Goal: Task Accomplishment & Management: Manage account settings

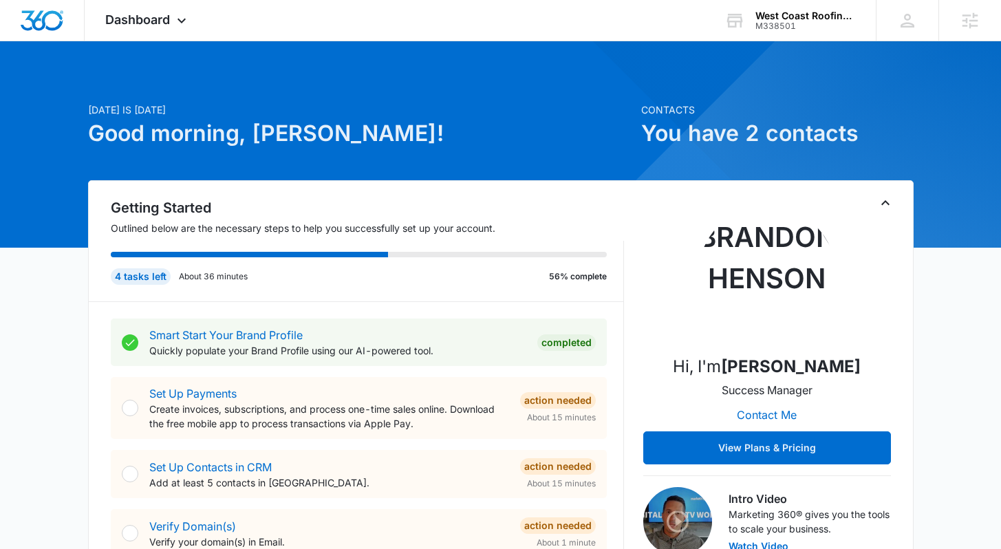
click at [434, 129] on h1 "Good morning, Lindsey!" at bounding box center [360, 133] width 545 height 33
drag, startPoint x: 334, startPoint y: 132, endPoint x: 252, endPoint y: 130, distance: 81.9
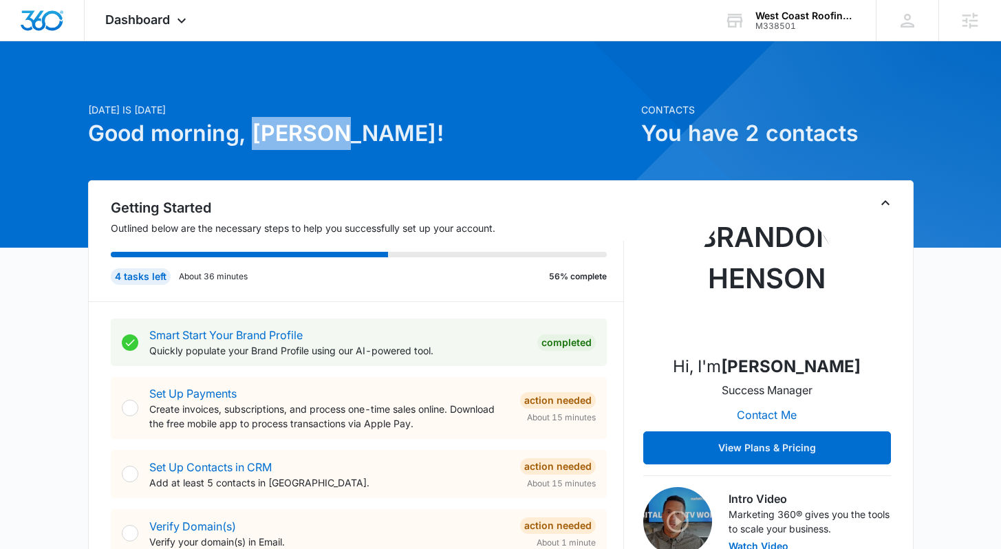
click at [252, 130] on h1 "Good morning, Lindsey!" at bounding box center [360, 133] width 545 height 33
click at [455, 144] on h1 "Good morning, Lindsey!" at bounding box center [360, 133] width 545 height 33
click at [196, 21] on div "Dashboard Apps Reputation Forms CRM Email Social Content Ads Intelligence Files…" at bounding box center [148, 20] width 126 height 41
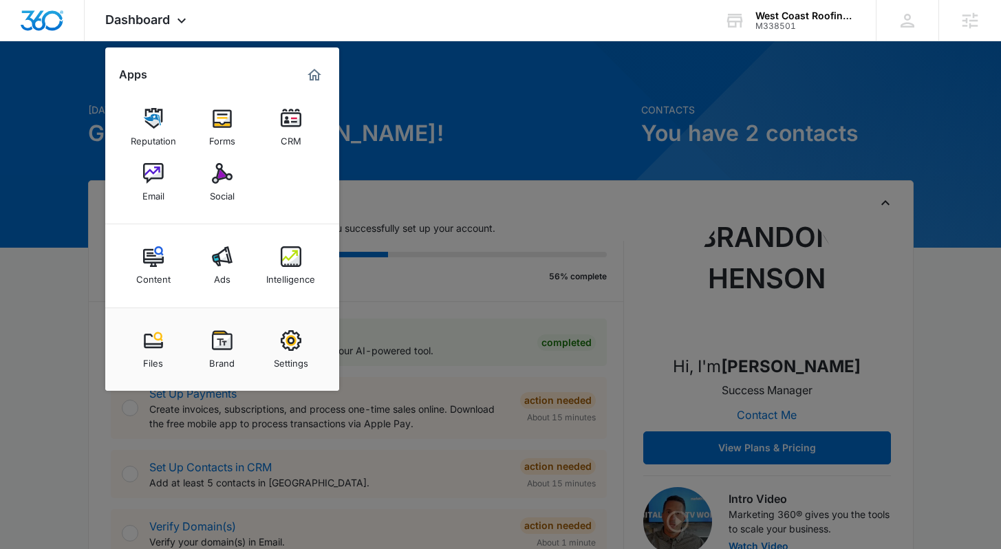
click at [496, 130] on div at bounding box center [500, 274] width 1001 height 549
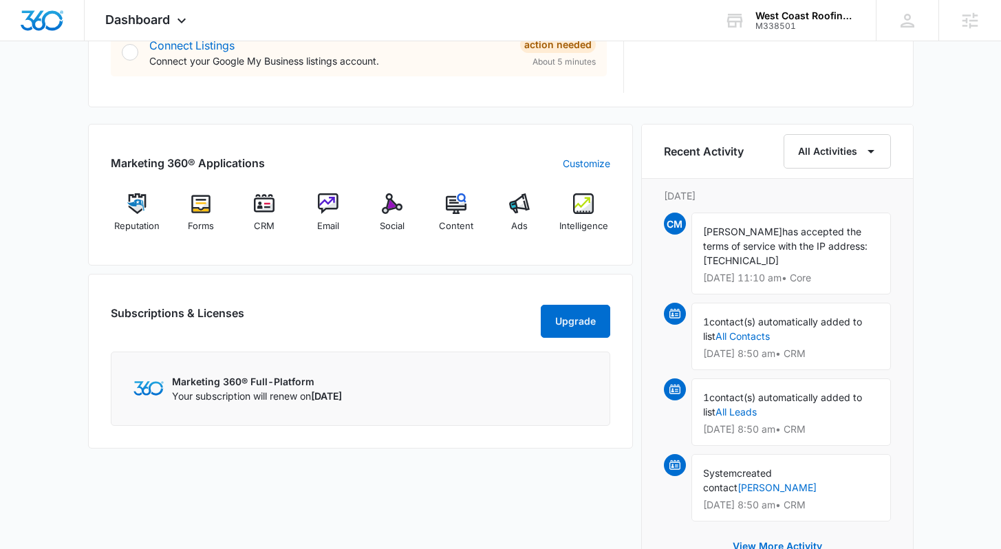
scroll to position [809, 0]
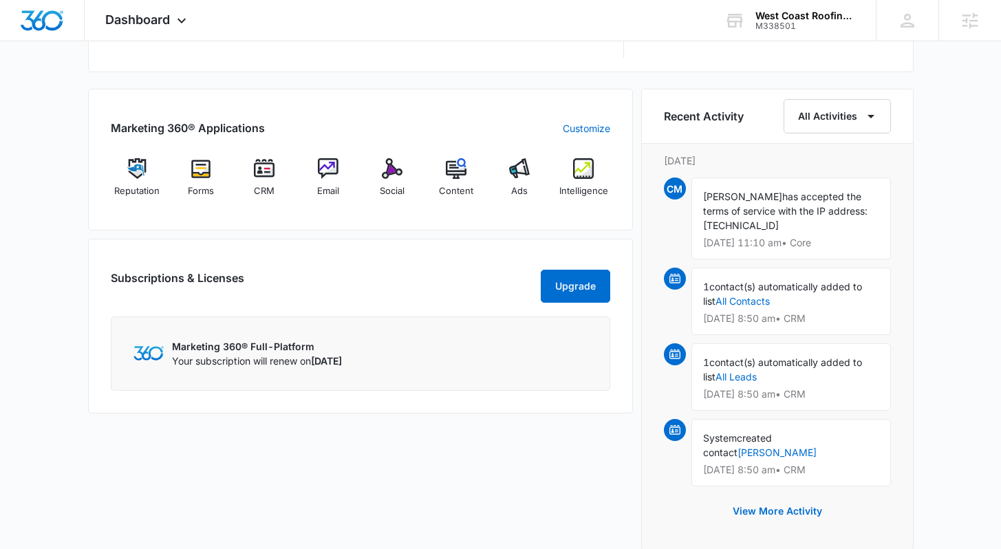
click at [633, 236] on div "Marketing 360® Applications Customize Reputation Forms CRM Email Social Content…" at bounding box center [500, 324] width 825 height 470
drag, startPoint x: 404, startPoint y: 361, endPoint x: 318, endPoint y: 358, distance: 86.7
click at [318, 356] on div "Marketing 360® Full-Platform Your subscription will renew on October 25, 2025" at bounding box center [360, 353] width 454 height 29
click at [501, 353] on div "Marketing 360® Full-Platform Your subscription will renew on October 25, 2025" at bounding box center [360, 353] width 454 height 29
click at [957, 314] on div "Today is Tuesday, October 7th Good morning, Lindsey! Contacts You have 2 contac…" at bounding box center [500, 31] width 1001 height 1563
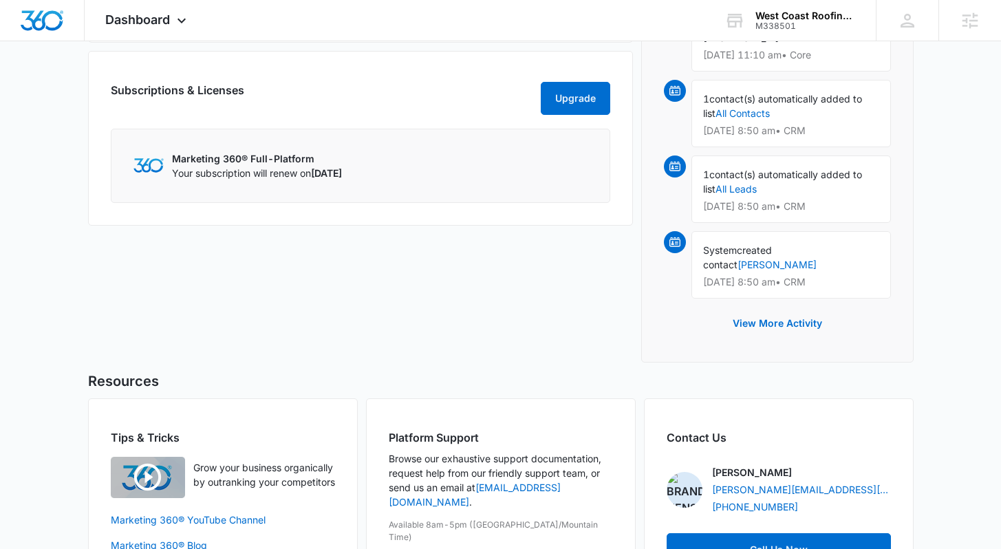
scroll to position [1058, 0]
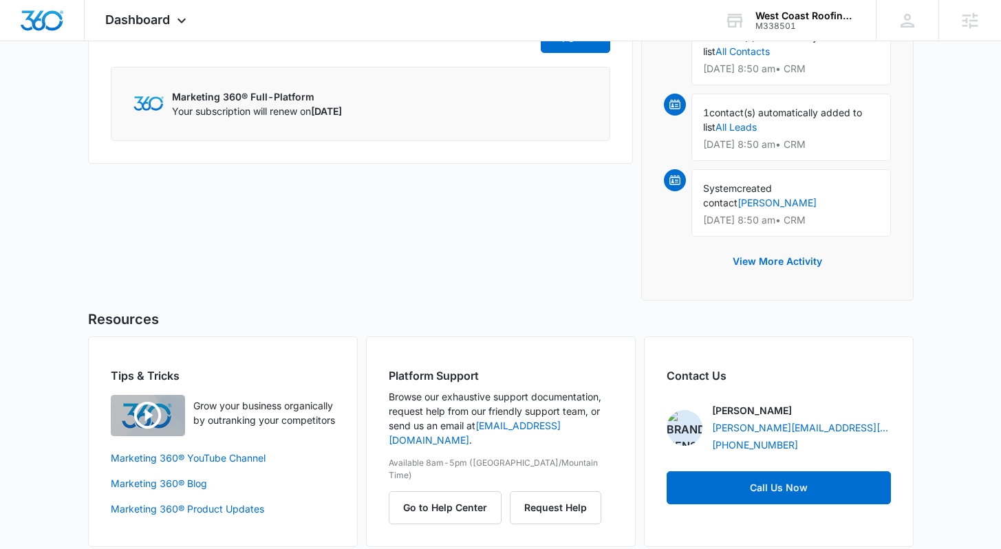
click at [402, 275] on div "Marketing 360® Applications Customize Reputation Forms CRM Email Social Content…" at bounding box center [360, 74] width 545 height 470
click at [568, 356] on div "Platform Support Browse our exhaustive support documentation, request help from…" at bounding box center [501, 441] width 270 height 210
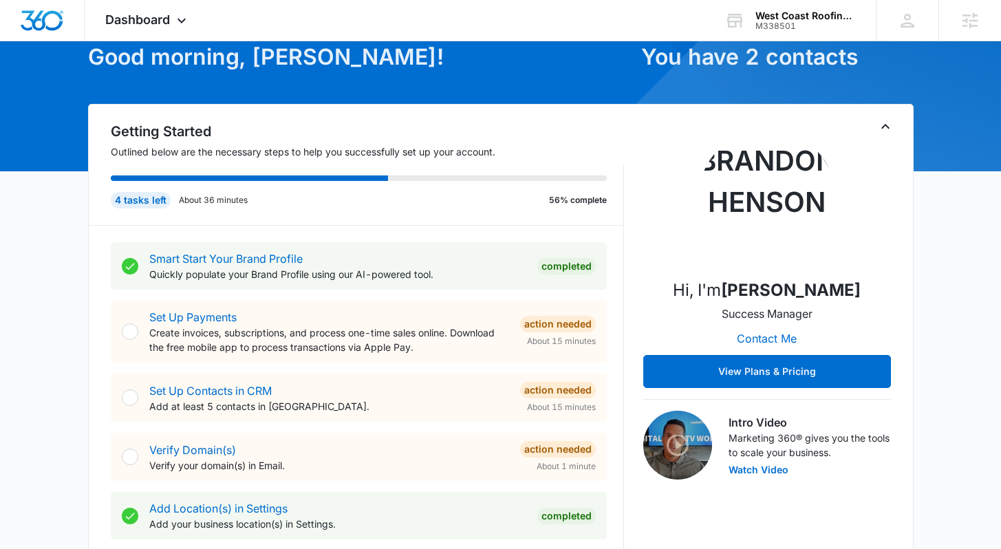
scroll to position [0, 0]
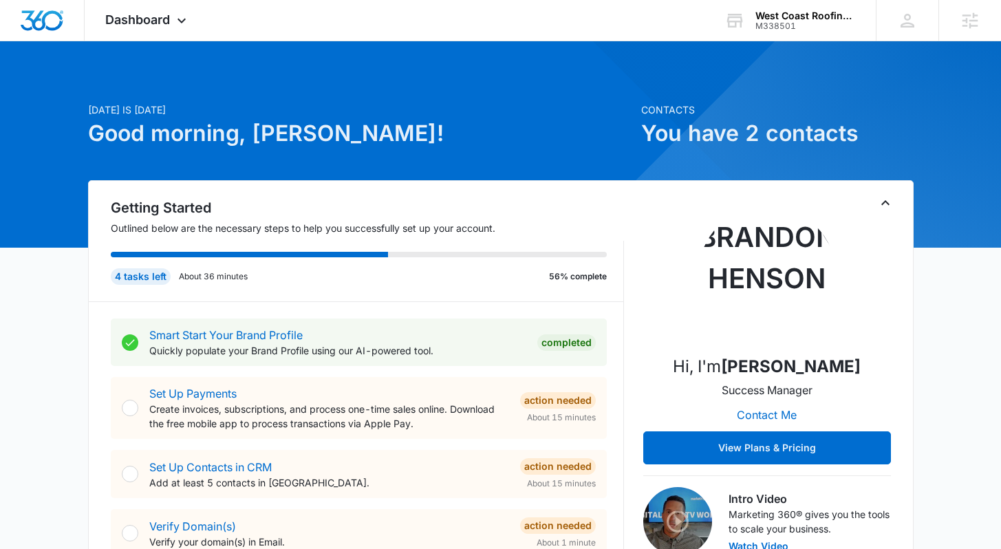
click at [501, 117] on h1 "Good morning, Lindsey!" at bounding box center [360, 133] width 545 height 33
click at [162, 28] on div "Dashboard Apps Reputation Forms CRM Email Social Content Ads Intelligence Files…" at bounding box center [148, 20] width 126 height 41
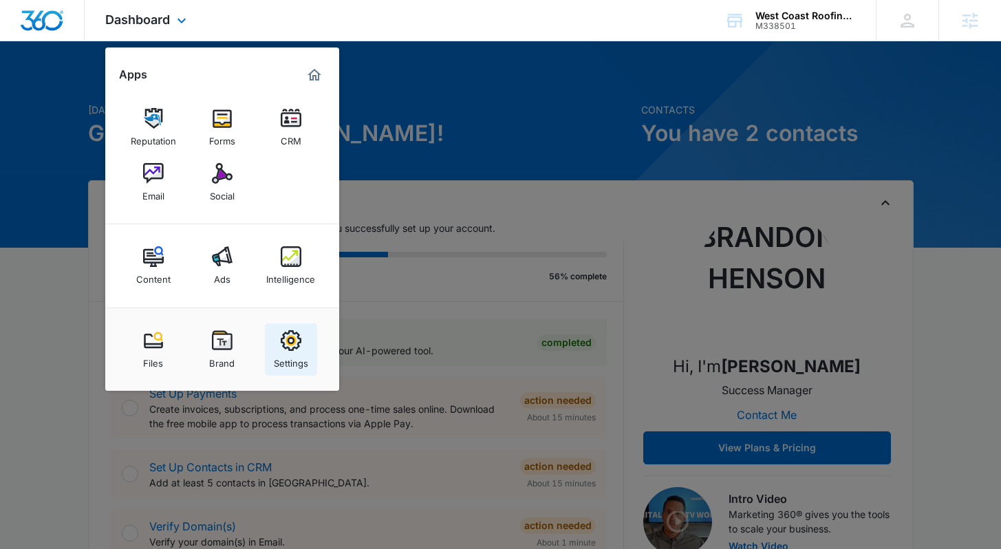
click at [285, 339] on img at bounding box center [291, 340] width 21 height 21
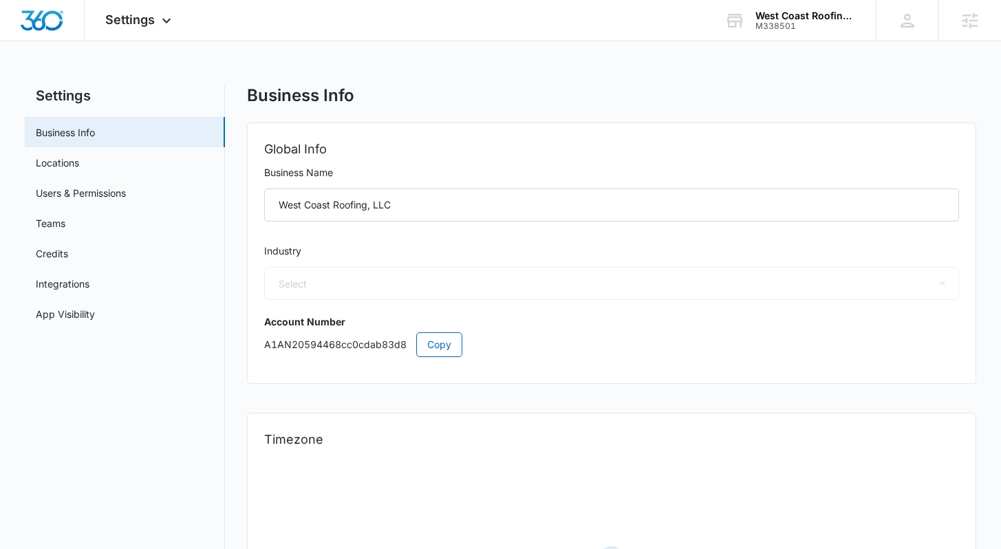
select select "4"
select select "US"
select select "America/Phoenix"
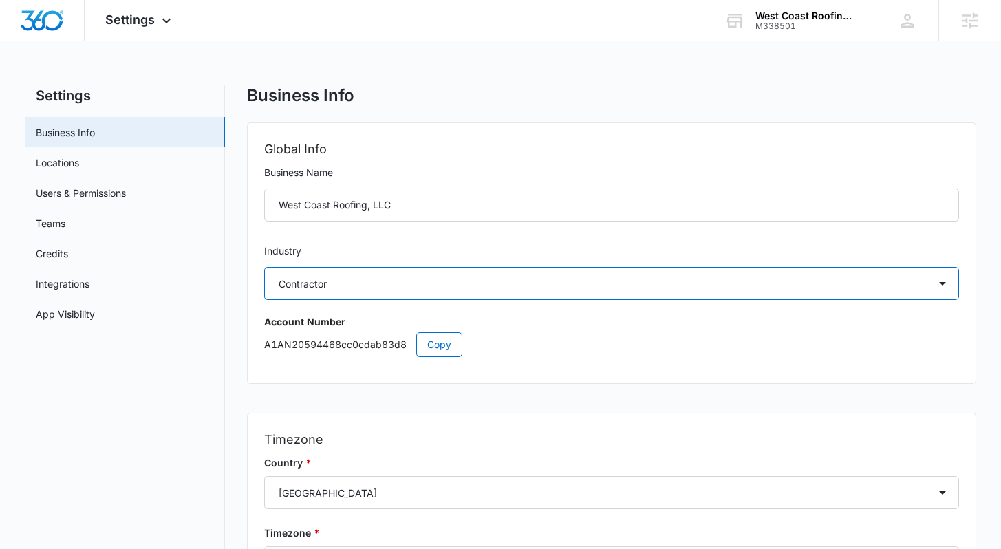
click at [737, 285] on select "Select Accounting / CPA Assisted Living Attorney / Law Firm Auto Repair Carpet …" at bounding box center [611, 283] width 694 height 33
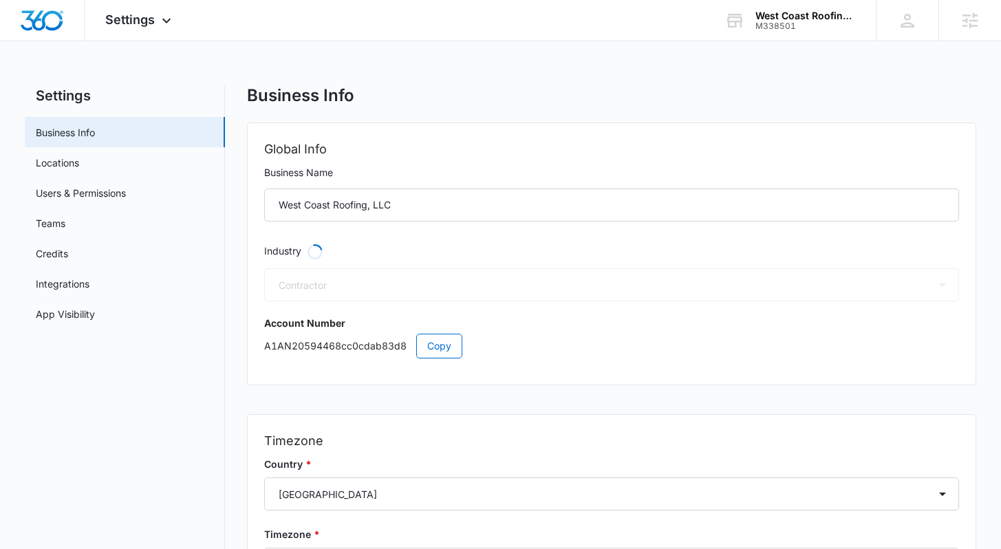
click at [248, 330] on div "Global Info Business Name West Coast Roofing, LLC Industry Loading Select Accou…" at bounding box center [611, 253] width 727 height 261
select select "6"
click at [228, 226] on div "Settings Business Info Locations Users & Permissions Teams Credits Integrations…" at bounding box center [500, 390] width 950 height 610
click at [85, 196] on link "Users & Permissions" at bounding box center [81, 193] width 90 height 14
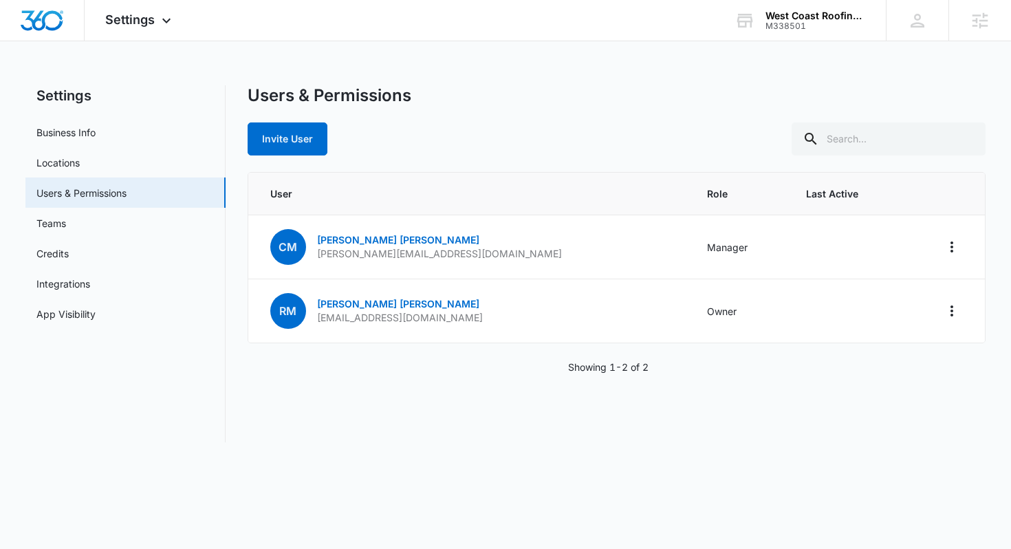
click at [382, 356] on div "Users & Permissions Invite User User Role Last Active CM Cynthia McDaniel cindy…" at bounding box center [617, 263] width 739 height 357
click at [300, 147] on button "Invite User" at bounding box center [288, 138] width 80 height 33
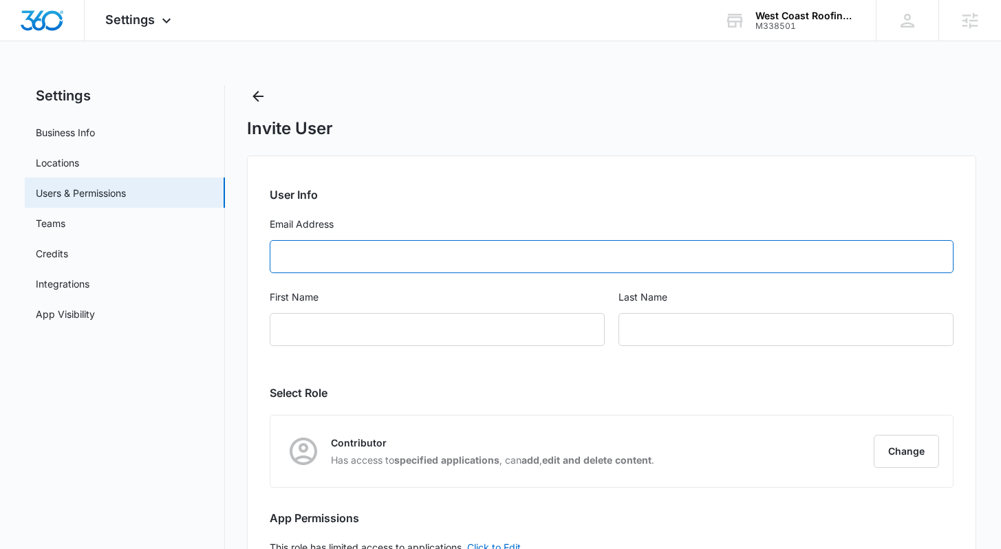
click at [384, 267] on input "Email Address" at bounding box center [611, 256] width 683 height 33
paste input "Matt@westcoastroofingaz.com"
type input "Matt@westcoastroofingaz.com"
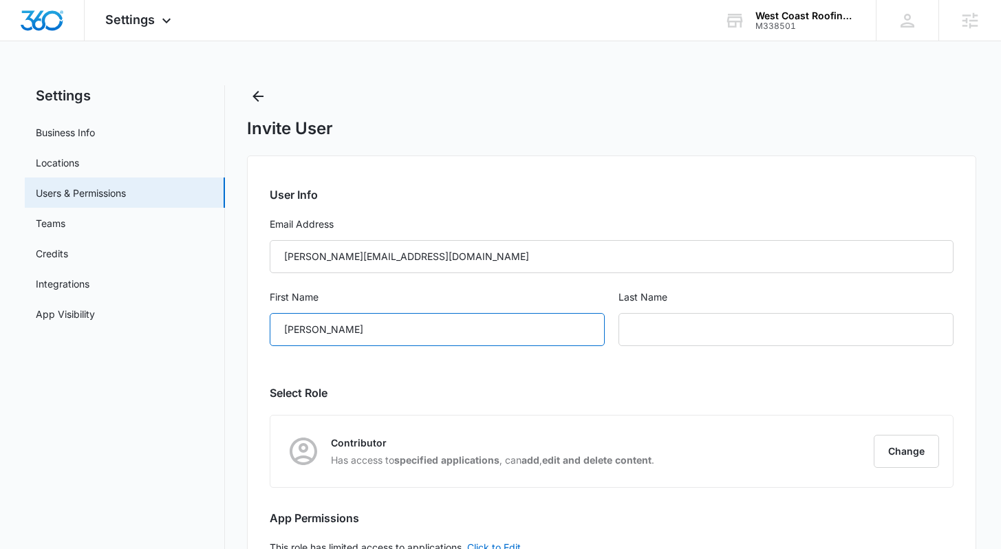
type input "Matt"
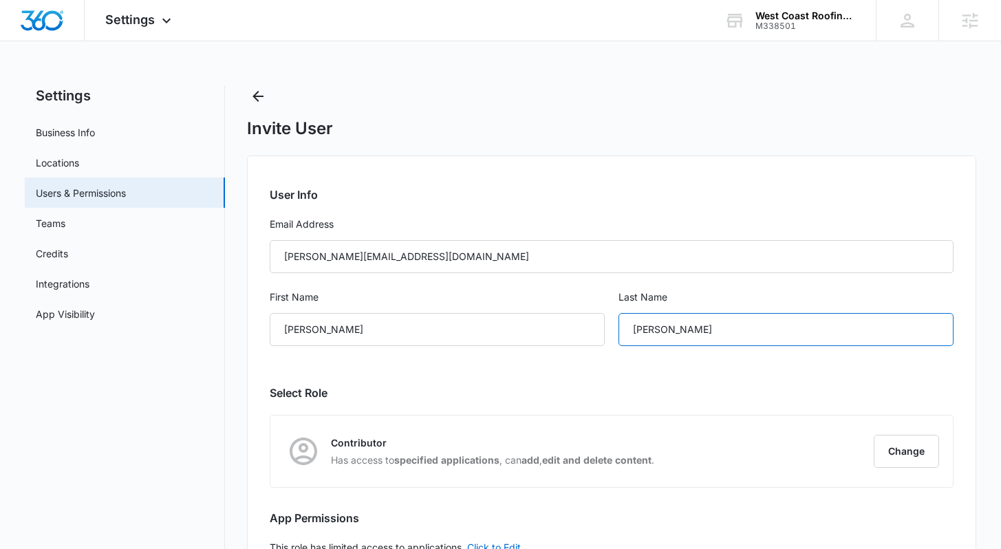
type input "Paul"
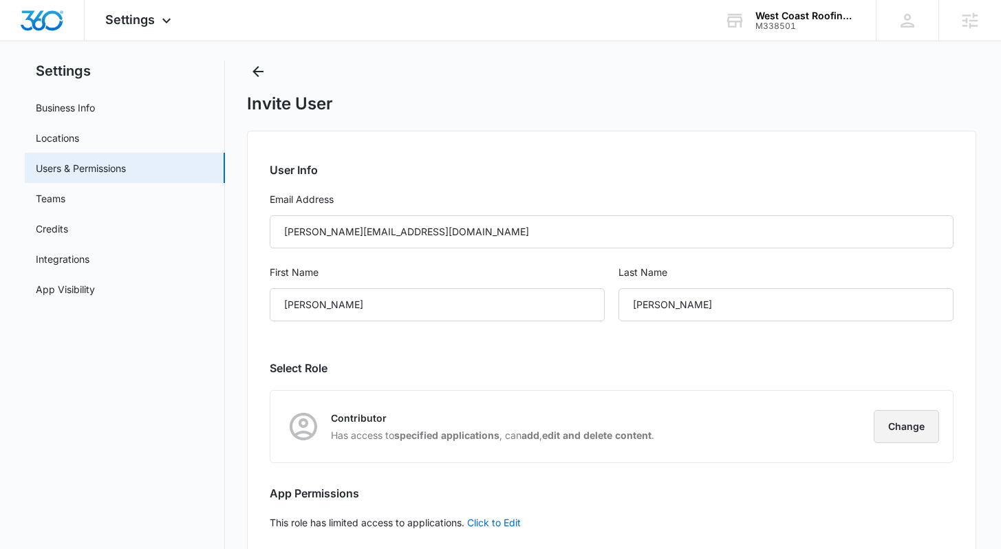
scroll to position [97, 0]
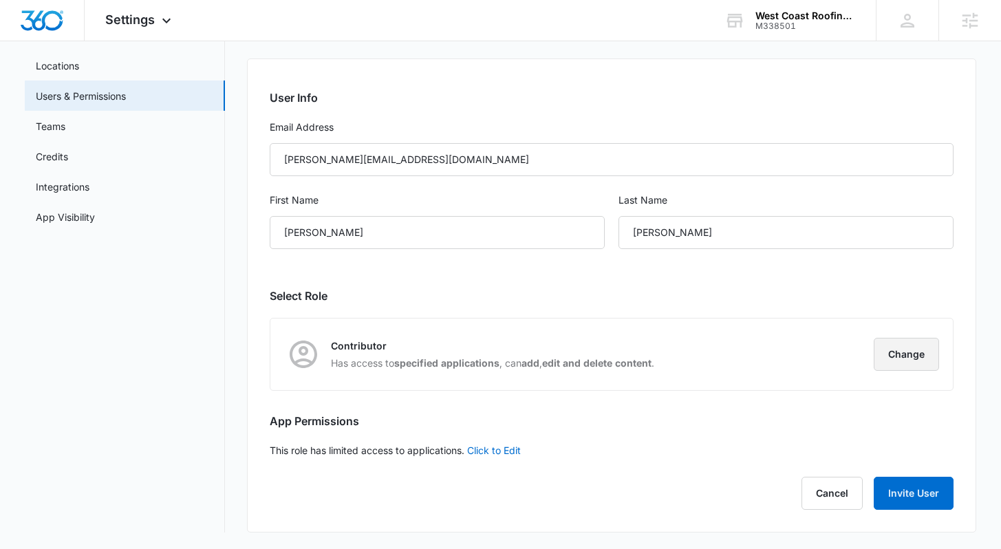
click at [904, 356] on button "Change" at bounding box center [905, 354] width 65 height 33
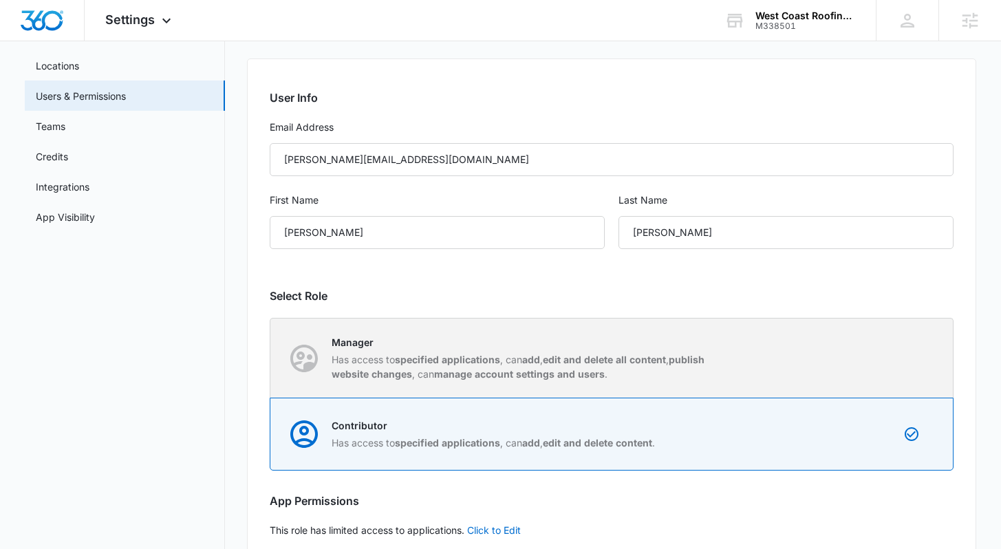
click at [514, 347] on p "Manager" at bounding box center [524, 342] width 386 height 14
click at [271, 356] on input "Manager Has access to specified applications , can add , edit and delete all co…" at bounding box center [270, 358] width 1 height 1
radio input "true"
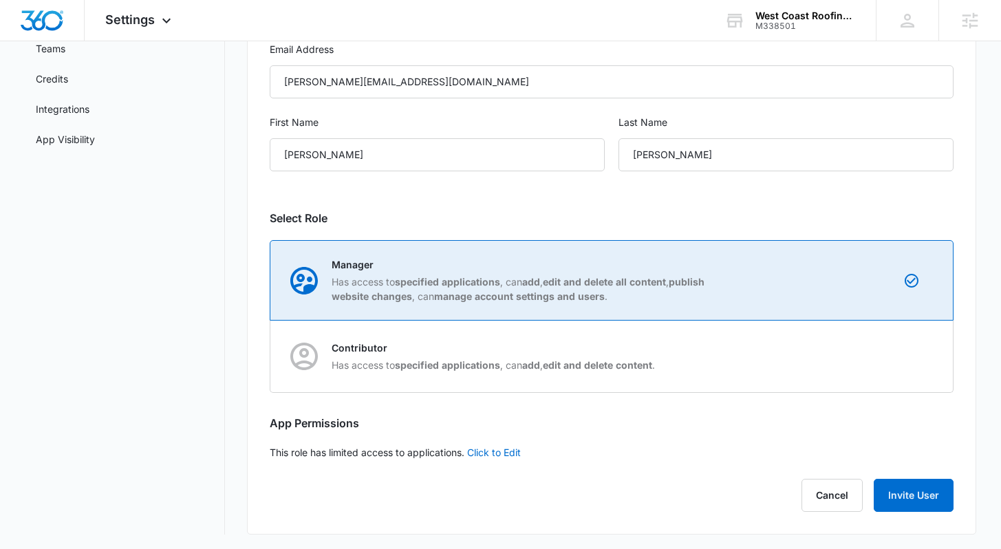
scroll to position [177, 0]
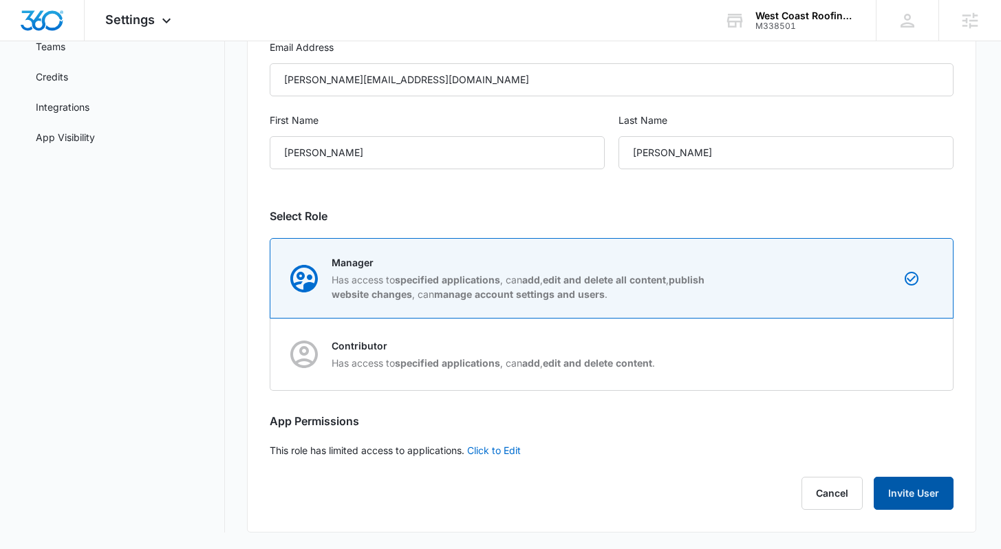
click at [910, 356] on button "Invite User" at bounding box center [913, 493] width 80 height 33
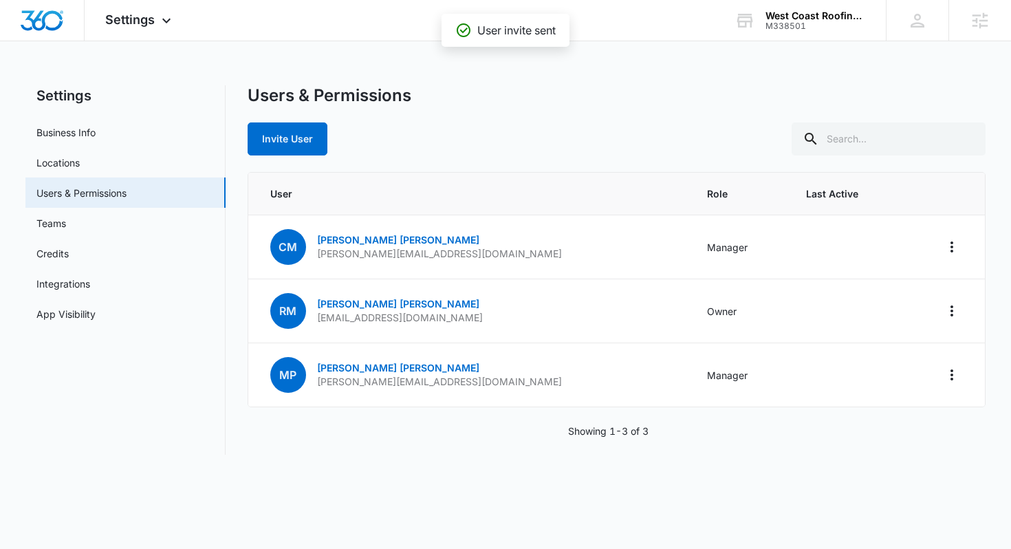
click at [597, 104] on div "Users & Permissions" at bounding box center [617, 95] width 739 height 21
click at [516, 112] on div "Users & Permissions Invite User" at bounding box center [617, 120] width 739 height 70
click at [231, 223] on div "Settings Business Info Locations Users & Permissions Teams Credits Integrations…" at bounding box center [505, 269] width 961 height 369
click at [69, 254] on link "Credits" at bounding box center [52, 253] width 32 height 14
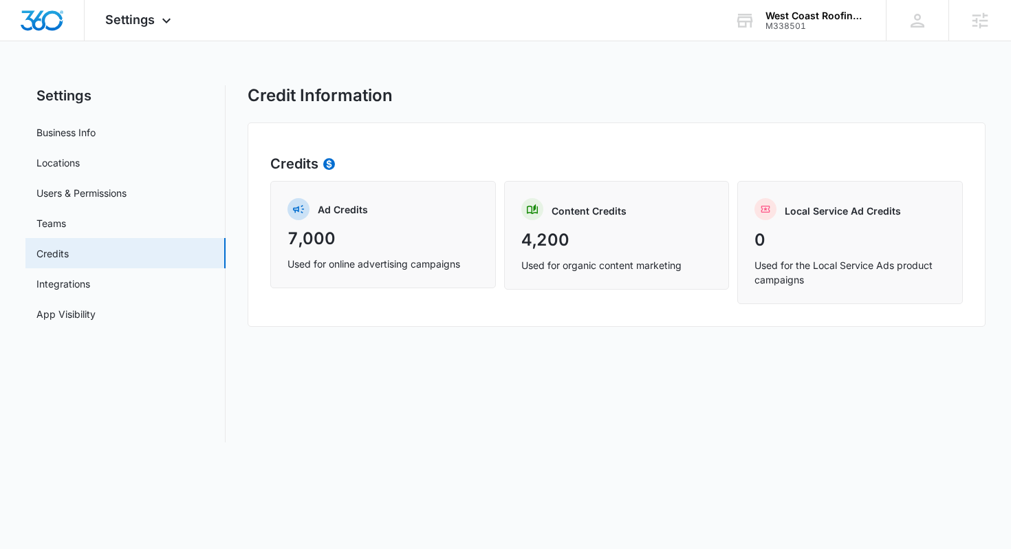
click at [573, 351] on div "Credit Information Credits Ad Credits 7,000 Used for online advertising campaig…" at bounding box center [617, 263] width 739 height 357
click at [239, 240] on div "Settings Business Info Locations Users & Permissions Teams Credits Integrations…" at bounding box center [505, 263] width 961 height 357
click at [90, 288] on link "Integrations" at bounding box center [63, 283] width 54 height 14
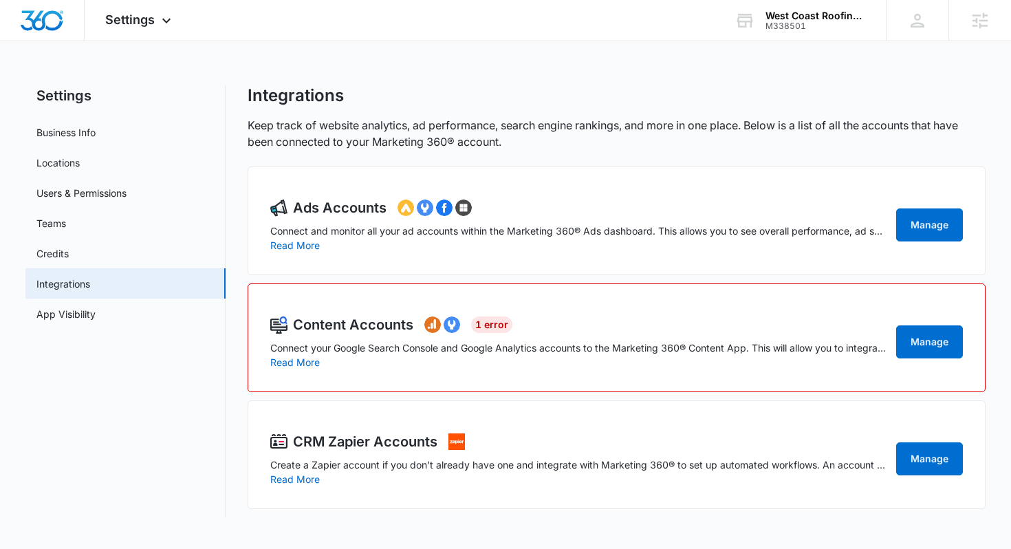
click at [239, 201] on div "Settings Business Info Locations Users & Permissions Teams Credits Integrations…" at bounding box center [505, 301] width 961 height 432
click at [90, 319] on link "App Visibility" at bounding box center [65, 314] width 59 height 14
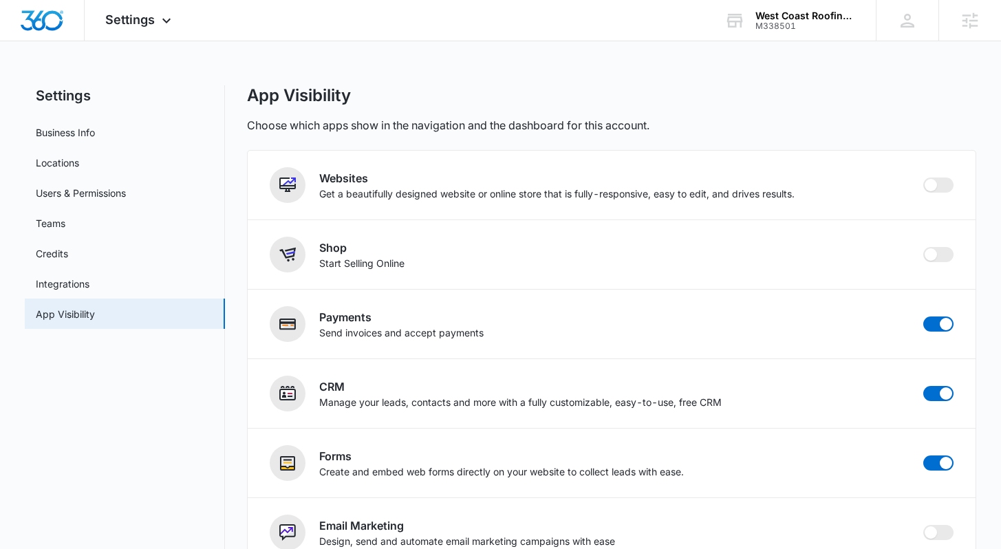
click at [232, 306] on div "Settings Business Info Locations Users & Permissions Teams Credits Integrations…" at bounding box center [500, 499] width 950 height 829
click at [736, 102] on div "App Visibility" at bounding box center [611, 95] width 728 height 21
click at [241, 144] on div "Settings Business Info Locations Users & Permissions Teams Credits Integrations…" at bounding box center [500, 499] width 950 height 829
click at [50, 29] on img "Dashboard" at bounding box center [42, 20] width 44 height 21
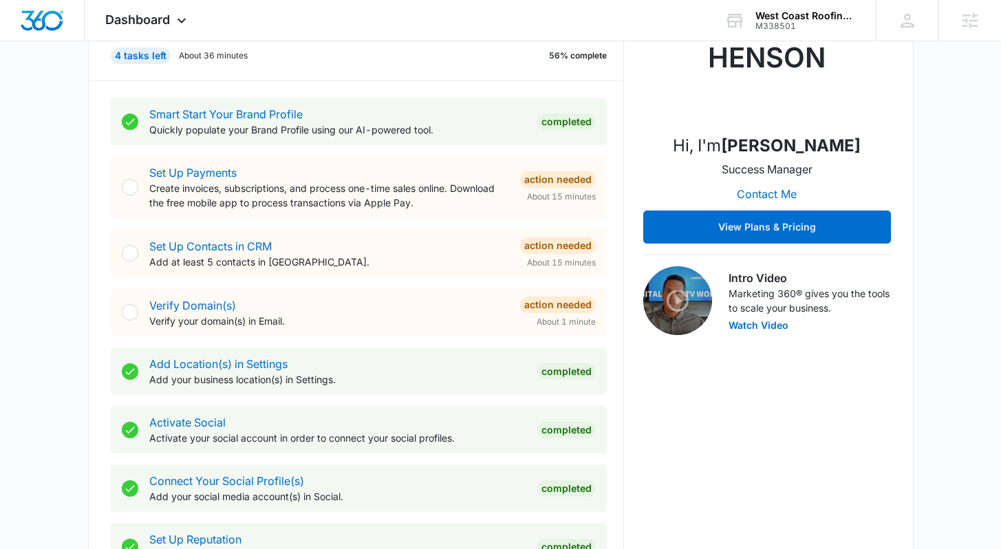
scroll to position [224, 0]
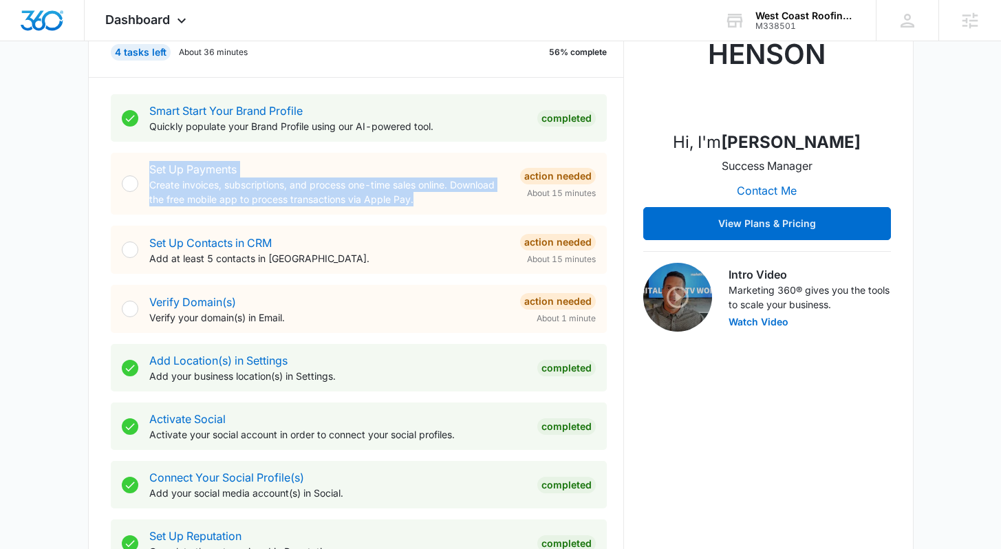
drag, startPoint x: 450, startPoint y: 206, endPoint x: 142, endPoint y: 190, distance: 308.5
click at [142, 190] on div "Set Up Payments Create invoices, subscriptions, and process one-time sales onli…" at bounding box center [359, 184] width 496 height 62
click at [441, 197] on p "Create invoices, subscriptions, and process one-time sales online. Download the…" at bounding box center [329, 191] width 360 height 29
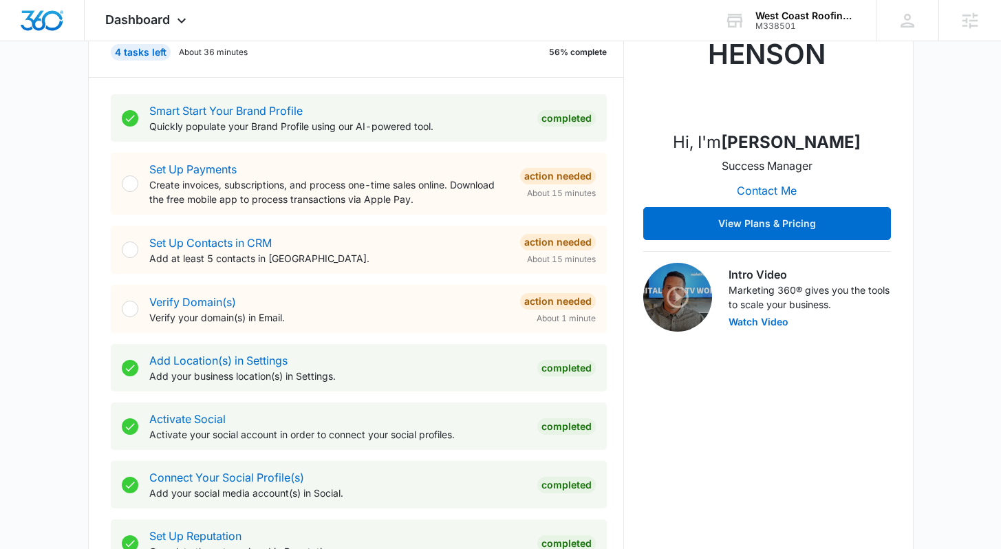
click at [461, 259] on p "Add at least 5 contacts in [GEOGRAPHIC_DATA]." at bounding box center [329, 258] width 360 height 14
drag, startPoint x: 329, startPoint y: 323, endPoint x: 142, endPoint y: 292, distance: 189.6
click at [142, 292] on div "Verify Domain(s) Verify your domain(s) in Email. Action Needed About 1 minute" at bounding box center [359, 309] width 496 height 48
click at [359, 319] on p "Verify your domain(s) in Email." at bounding box center [329, 317] width 360 height 14
click at [620, 303] on div "Smart Start Your Brand Profile Quickly populate your Brand Profile using our AI…" at bounding box center [367, 360] width 513 height 565
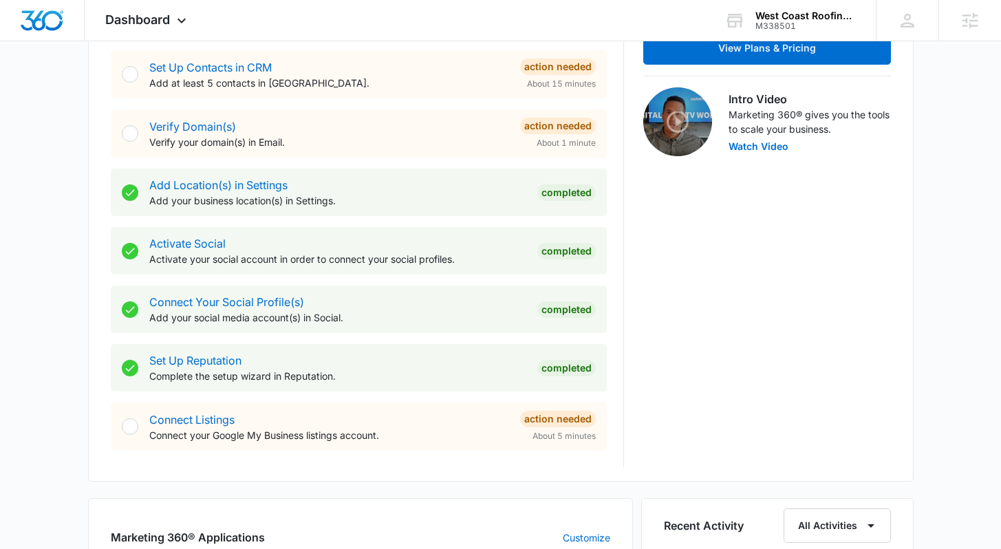
scroll to position [424, 0]
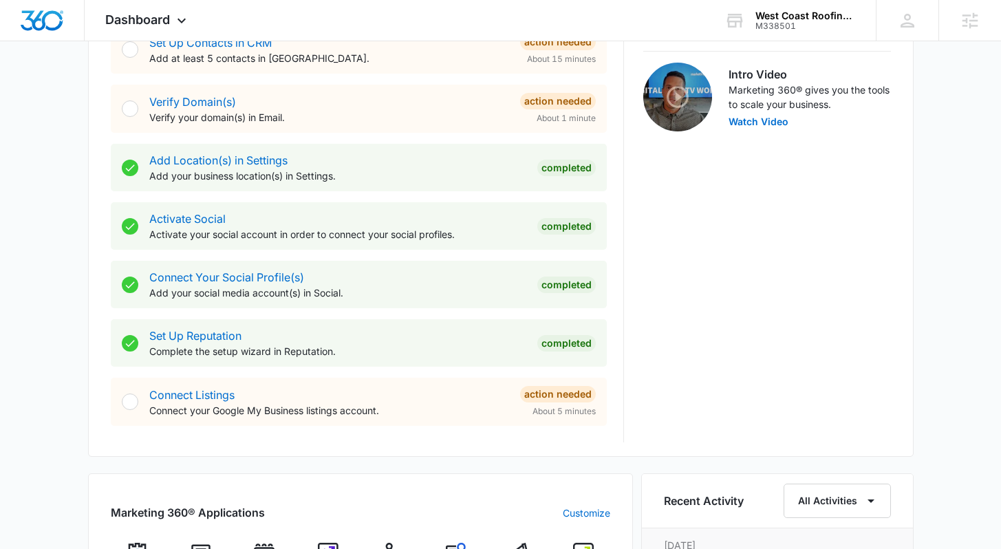
click at [620, 356] on div "Smart Start Your Brand Profile Quickly populate your Brand Profile using our AI…" at bounding box center [367, 160] width 513 height 565
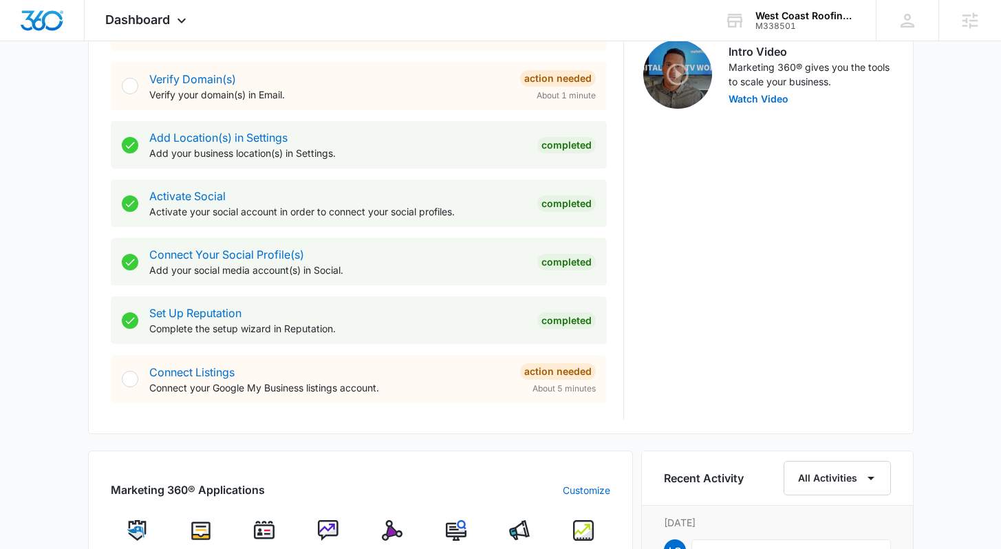
scroll to position [448, 0]
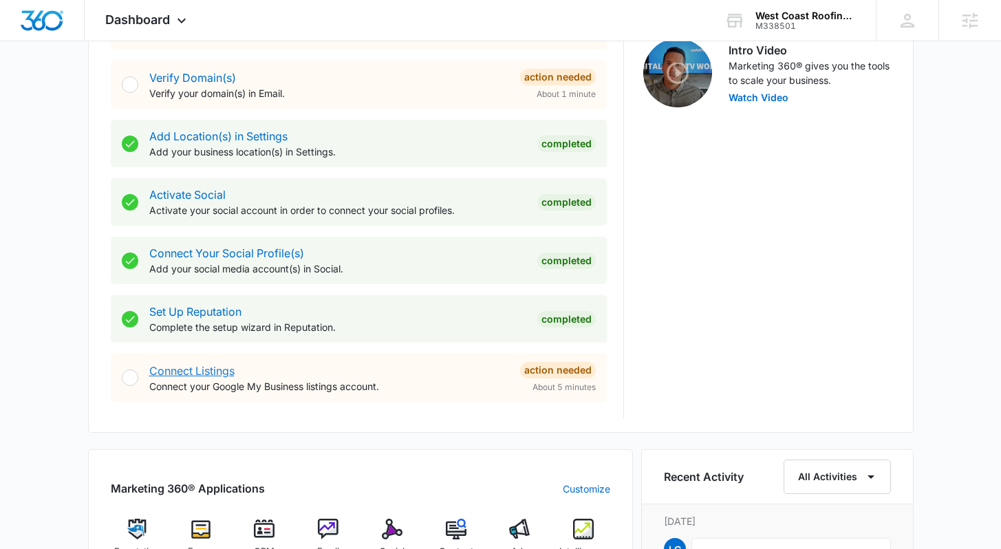
click at [206, 356] on link "Connect Listings" at bounding box center [191, 371] width 85 height 14
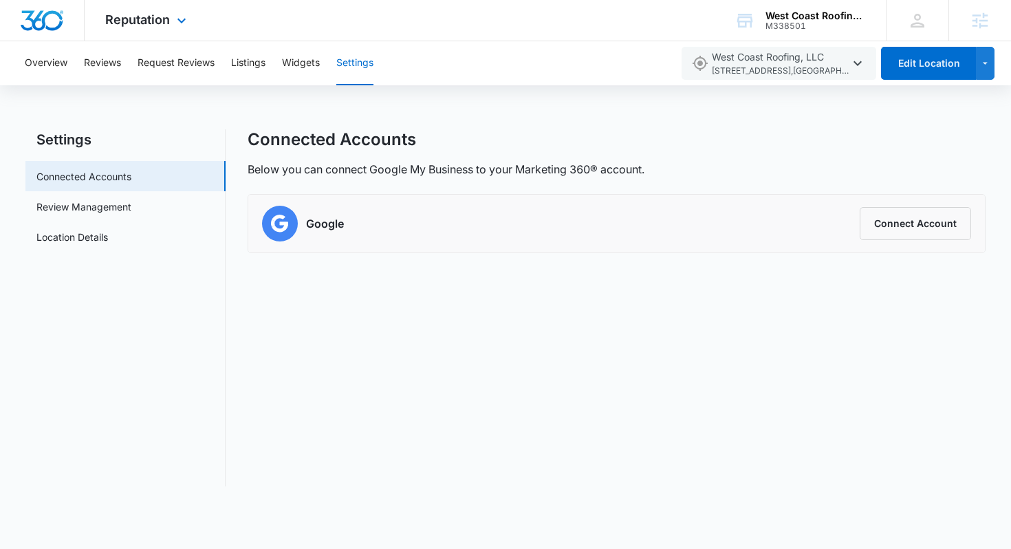
click at [52, 29] on img "Dashboard" at bounding box center [42, 20] width 44 height 21
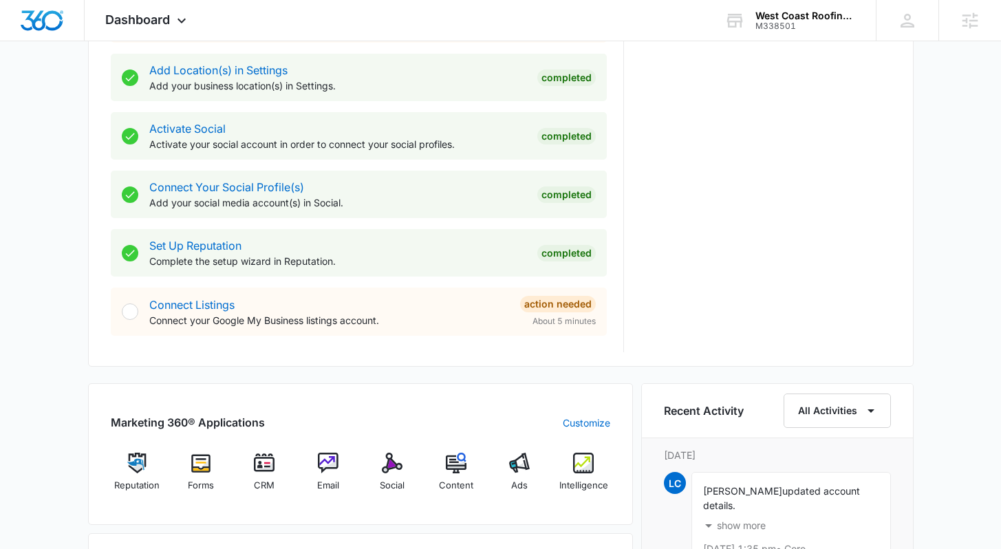
scroll to position [502, 0]
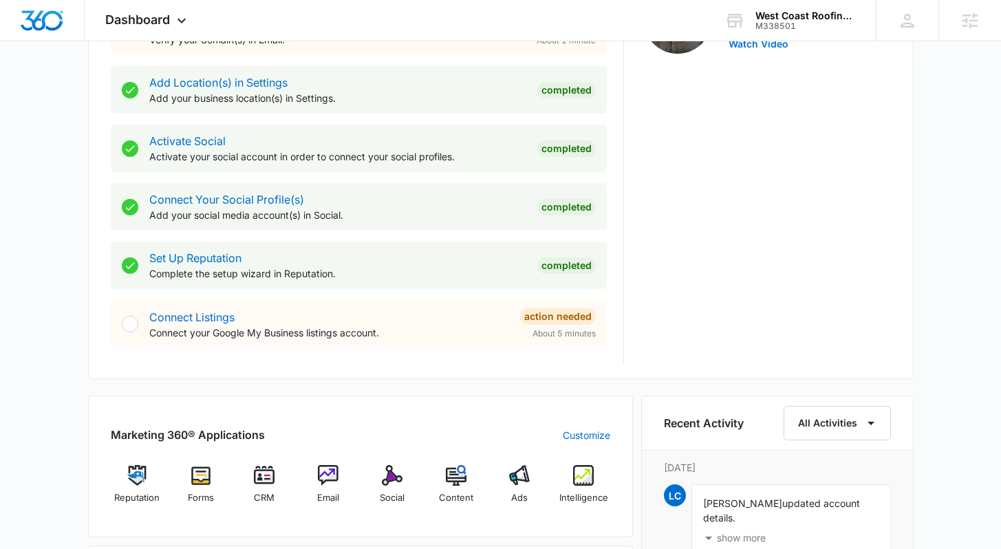
click at [70, 313] on div "Today is Tuesday, October 7th Good afternoon, Lindsey! Contacts You have 2 cont…" at bounding box center [500, 350] width 1001 height 1589
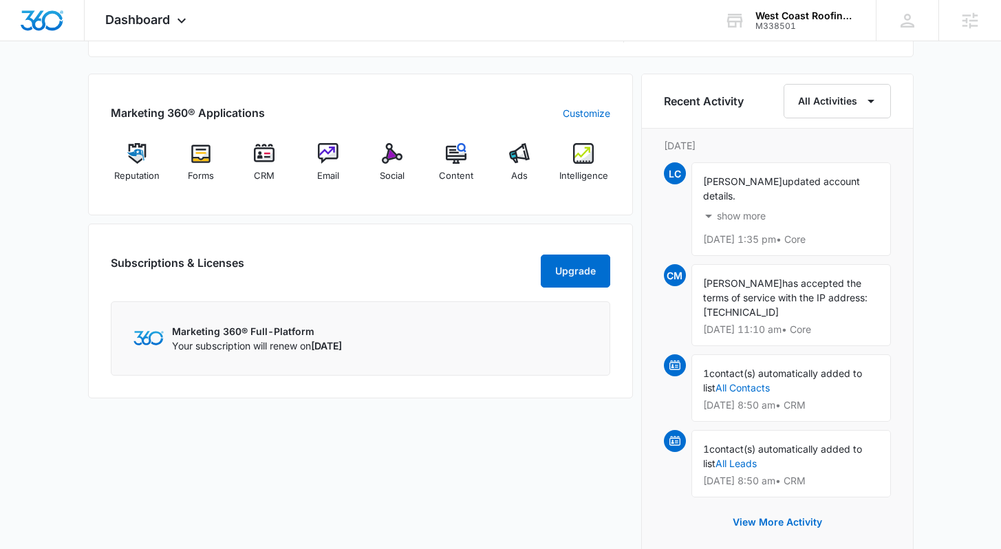
scroll to position [827, 0]
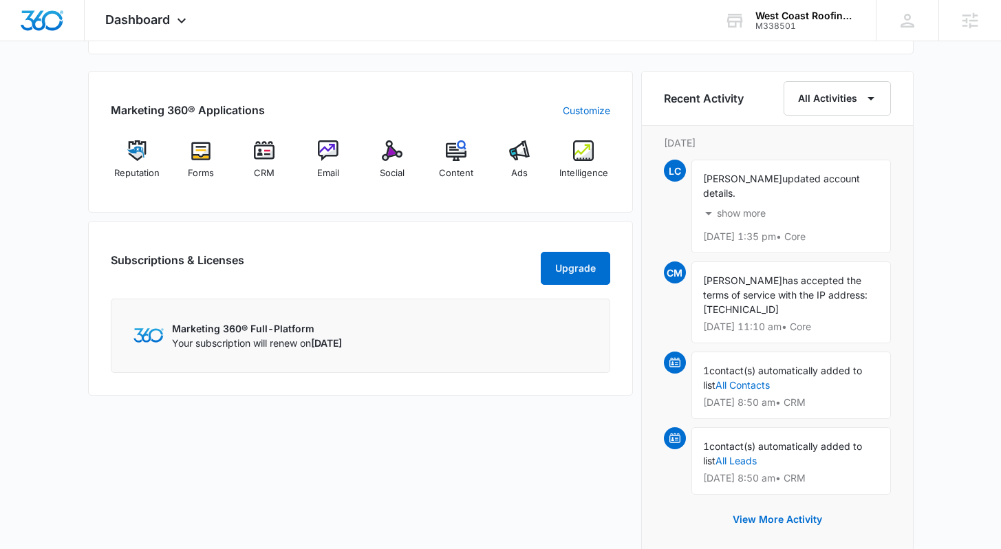
click at [752, 216] on p "show more" at bounding box center [741, 213] width 49 height 10
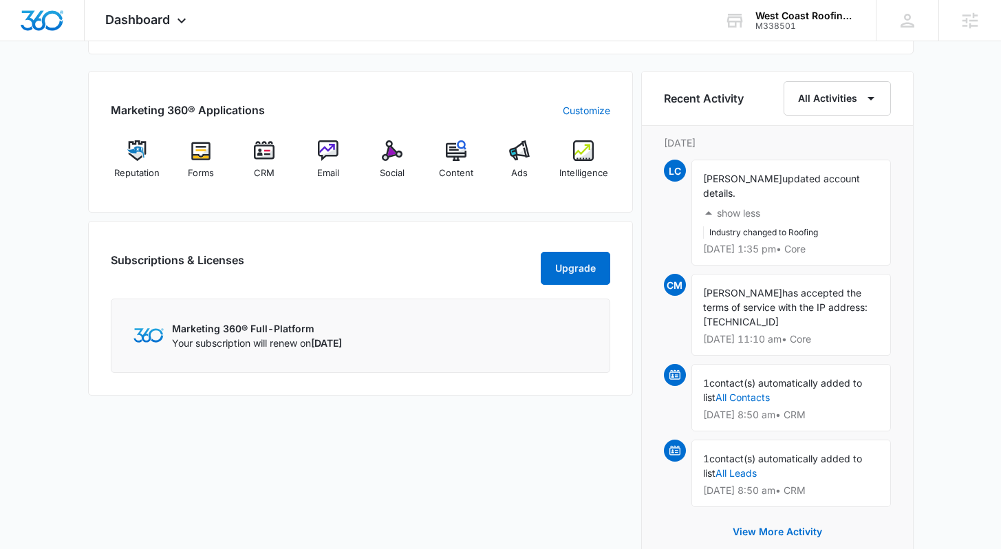
click at [751, 209] on p "show less" at bounding box center [738, 213] width 43 height 10
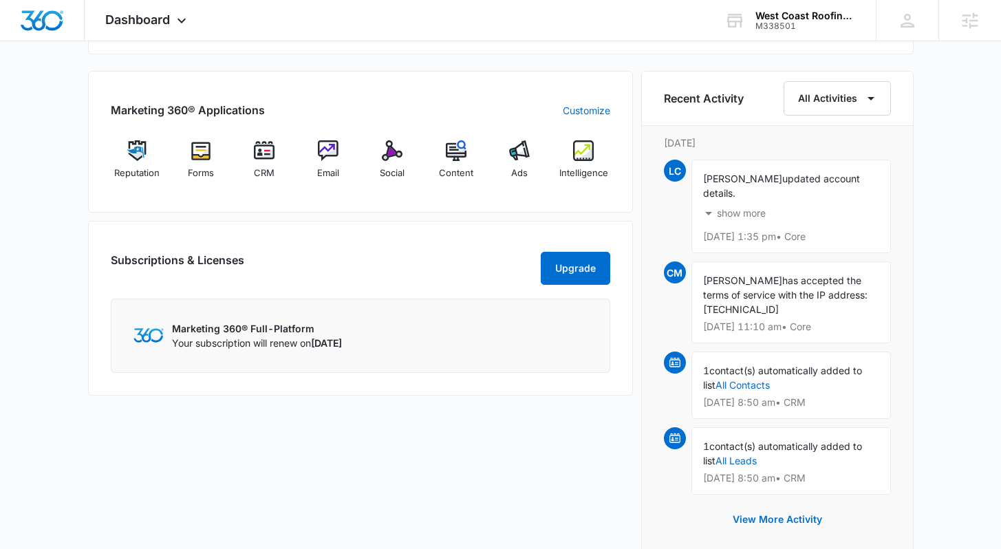
click at [298, 116] on div "Marketing 360® Applications Customize" at bounding box center [360, 110] width 499 height 17
click at [400, 172] on span "Social" at bounding box center [392, 173] width 25 height 14
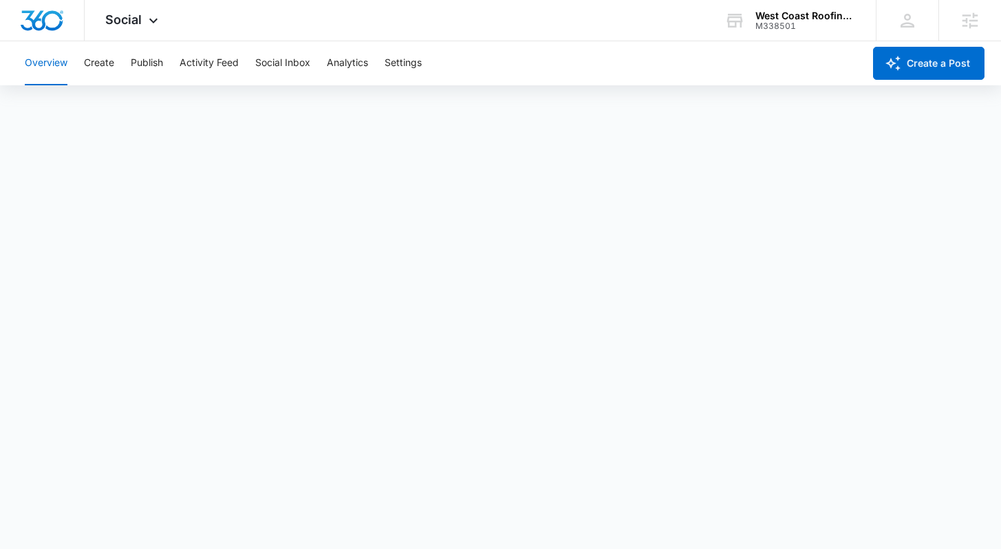
scroll to position [3, 0]
click at [101, 62] on button "Create" at bounding box center [99, 63] width 30 height 44
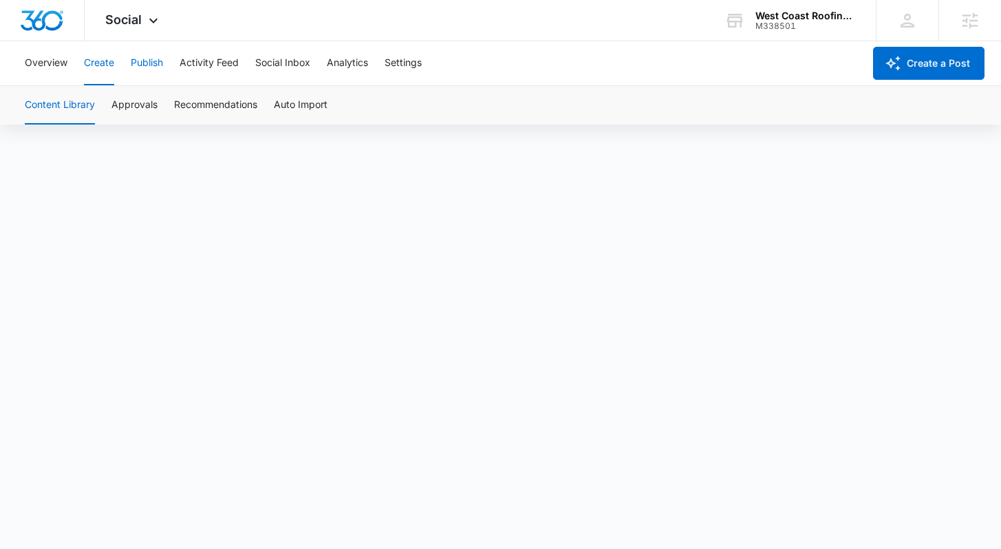
click at [153, 65] on button "Publish" at bounding box center [147, 63] width 32 height 44
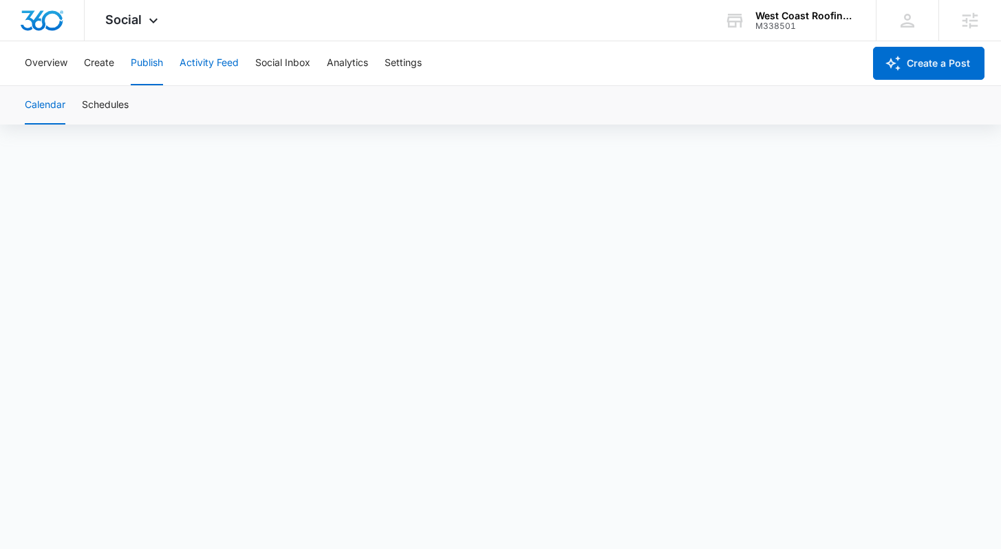
click at [221, 64] on button "Activity Feed" at bounding box center [208, 63] width 59 height 44
click at [350, 65] on button "Analytics" at bounding box center [347, 63] width 41 height 44
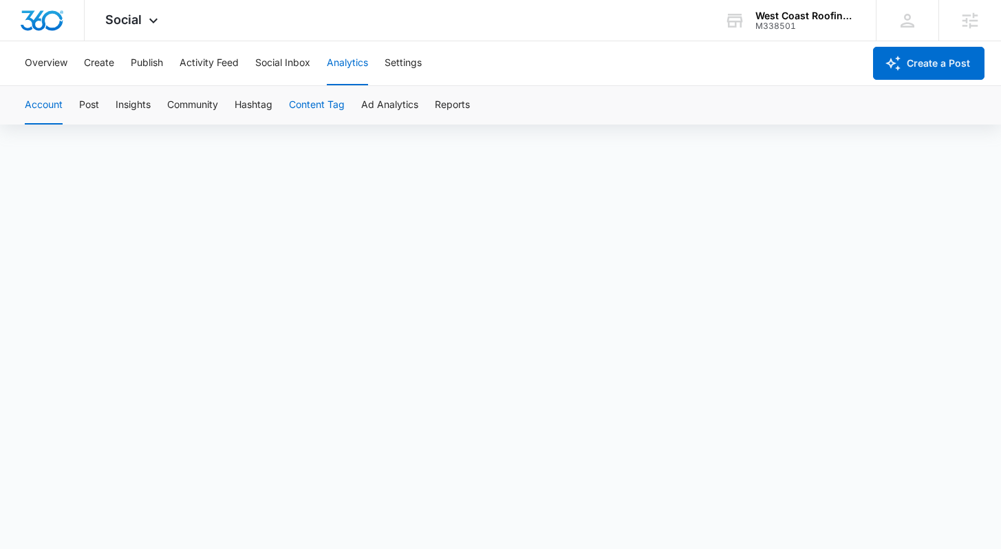
scroll to position [10, 0]
click at [89, 103] on button "Post" at bounding box center [89, 105] width 20 height 39
click at [49, 108] on button "Account" at bounding box center [44, 105] width 38 height 39
click at [54, 32] on div at bounding box center [42, 20] width 85 height 41
click at [48, 25] on img "Dashboard" at bounding box center [42, 20] width 44 height 21
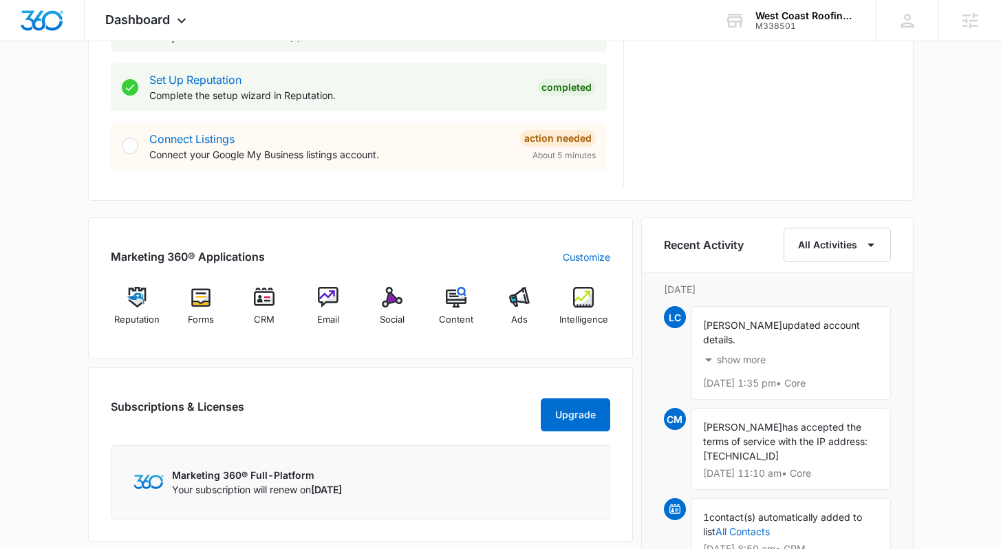
scroll to position [680, 0]
click at [514, 236] on div "Marketing 360® Applications Customize Reputation Forms CRM Email Social Content…" at bounding box center [360, 288] width 545 height 142
click at [523, 318] on span "Ads" at bounding box center [519, 320] width 17 height 14
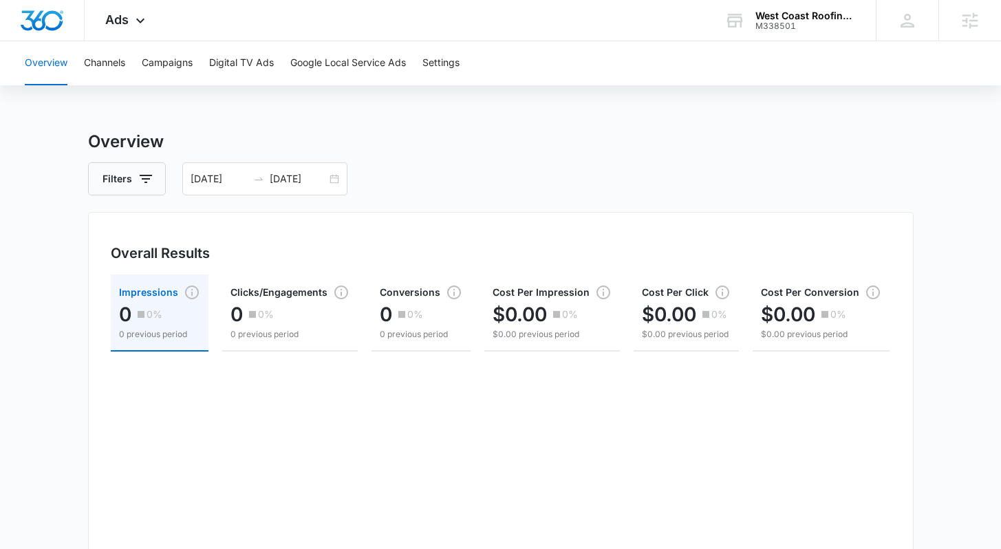
click at [633, 153] on h3 "Overview" at bounding box center [500, 141] width 825 height 25
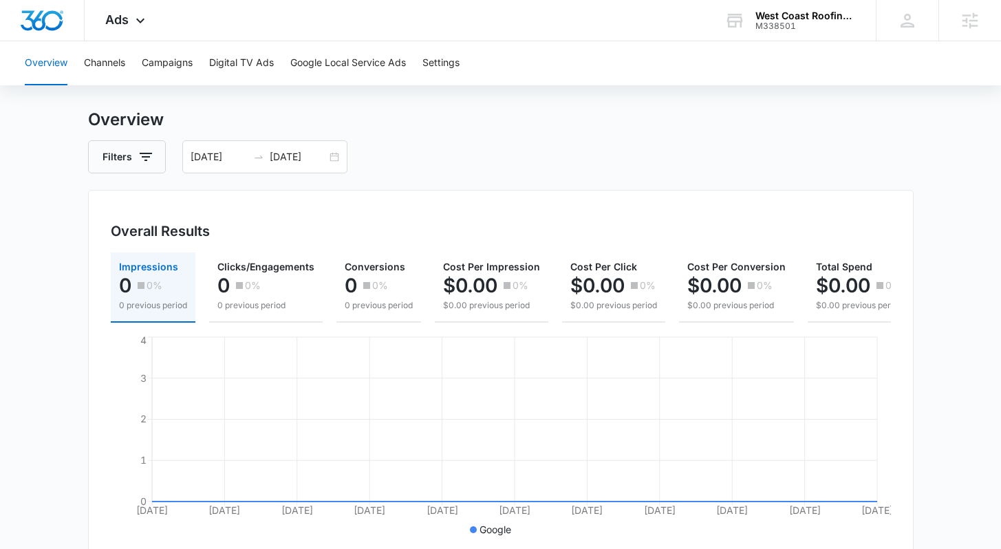
scroll to position [138, 0]
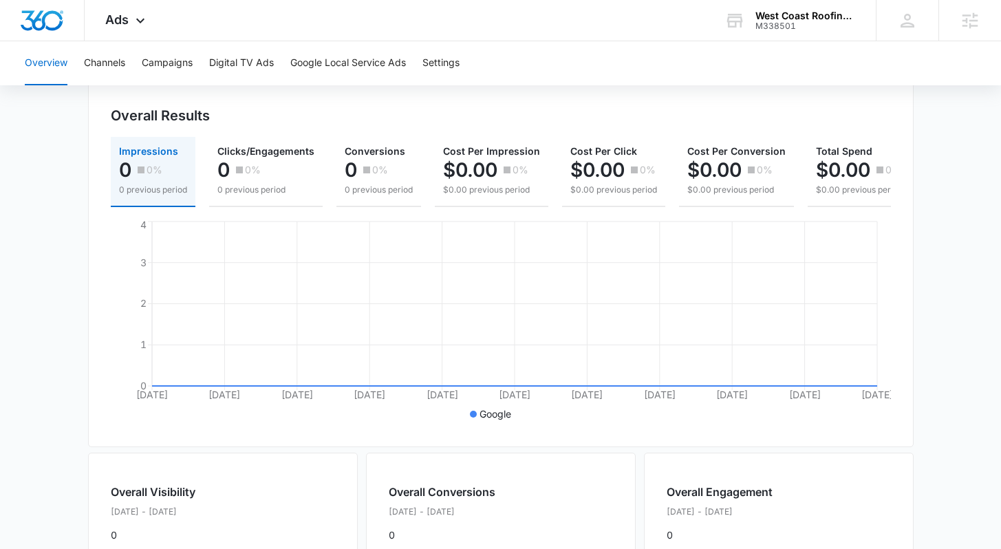
click at [952, 285] on main "Overview Filters 09/06/2025 10/06/2025 Overall Results Impressions 0 0% 0 previ…" at bounding box center [500, 468] width 1001 height 952
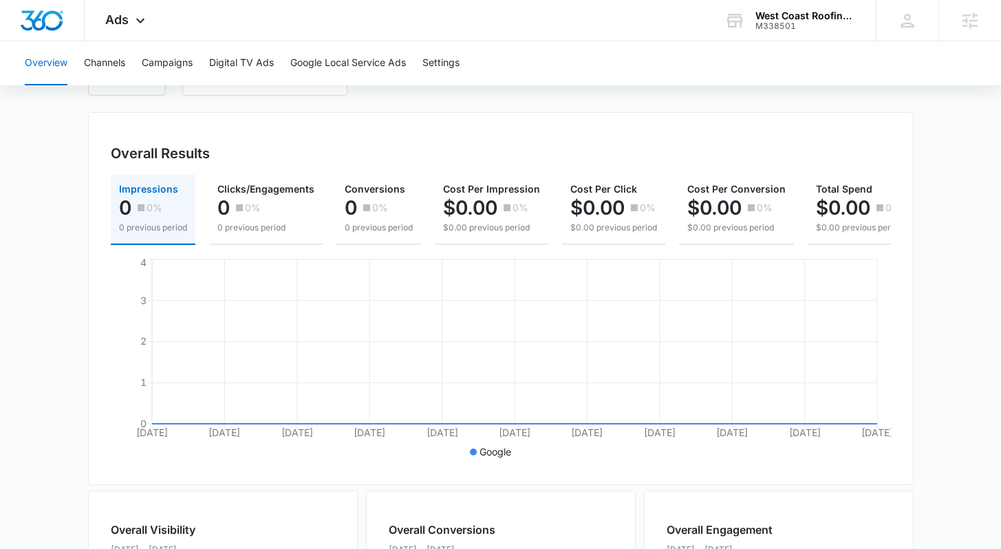
scroll to position [0, 0]
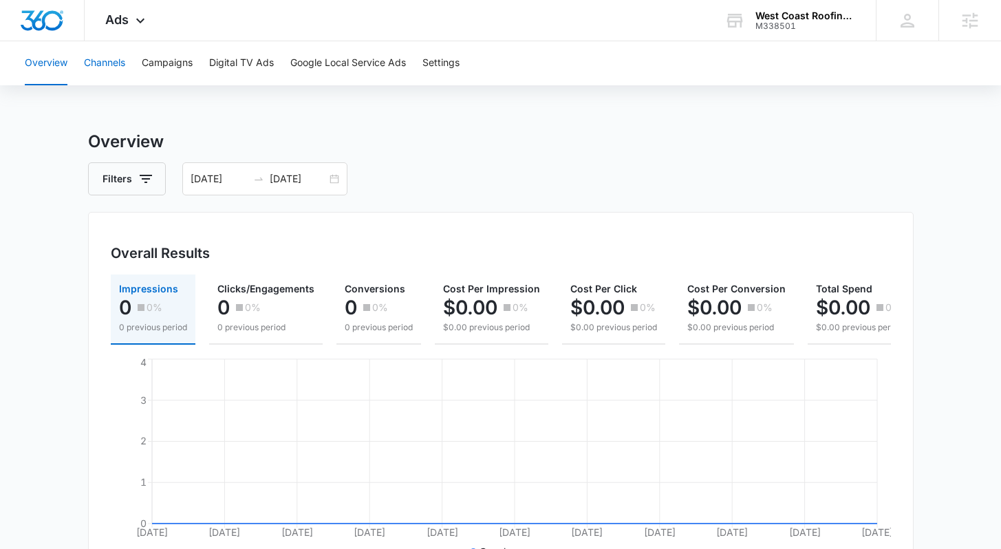
click at [105, 56] on button "Channels" at bounding box center [104, 63] width 41 height 44
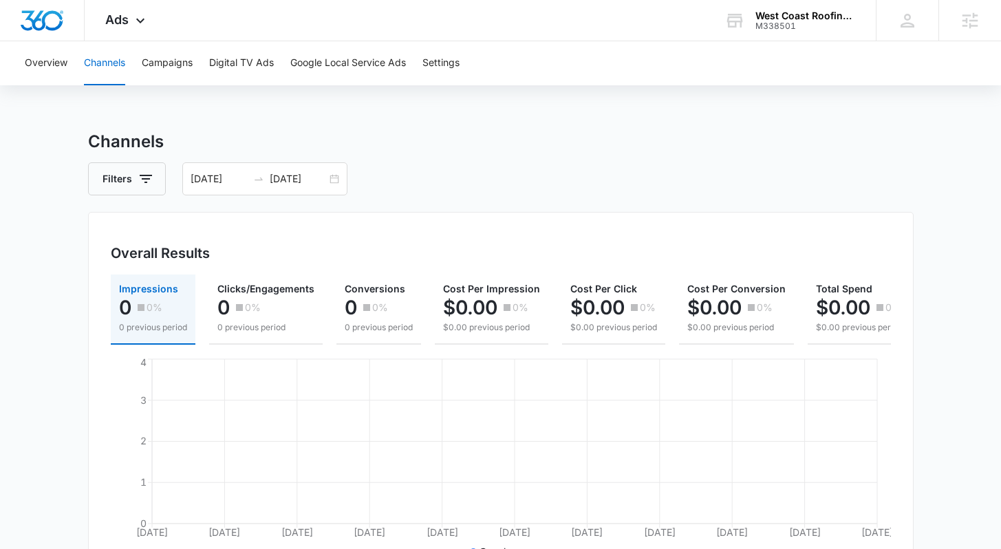
click at [485, 124] on div "Overview Channels Campaigns Digital TV Ads Google Local Service Ads Settings Ch…" at bounding box center [500, 433] width 1001 height 784
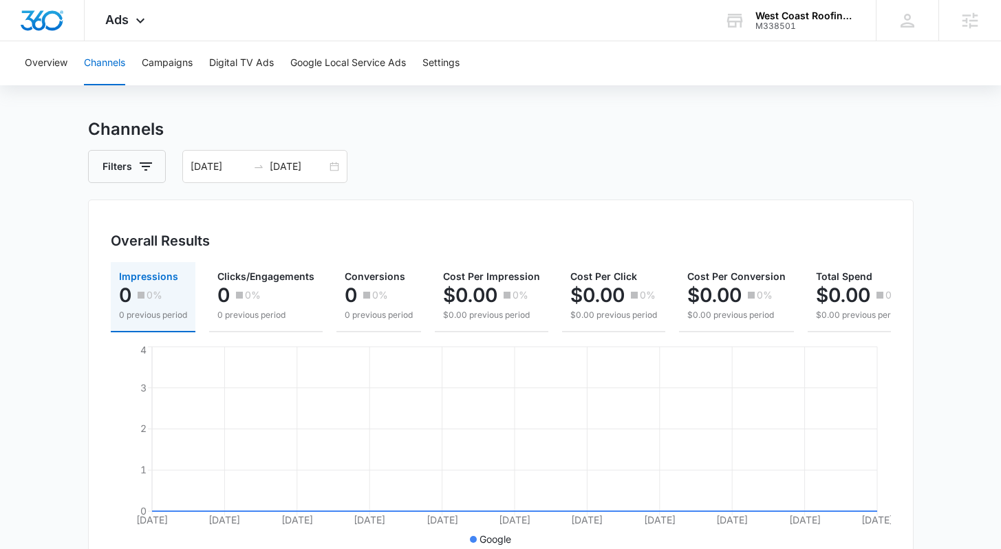
scroll to position [10, 0]
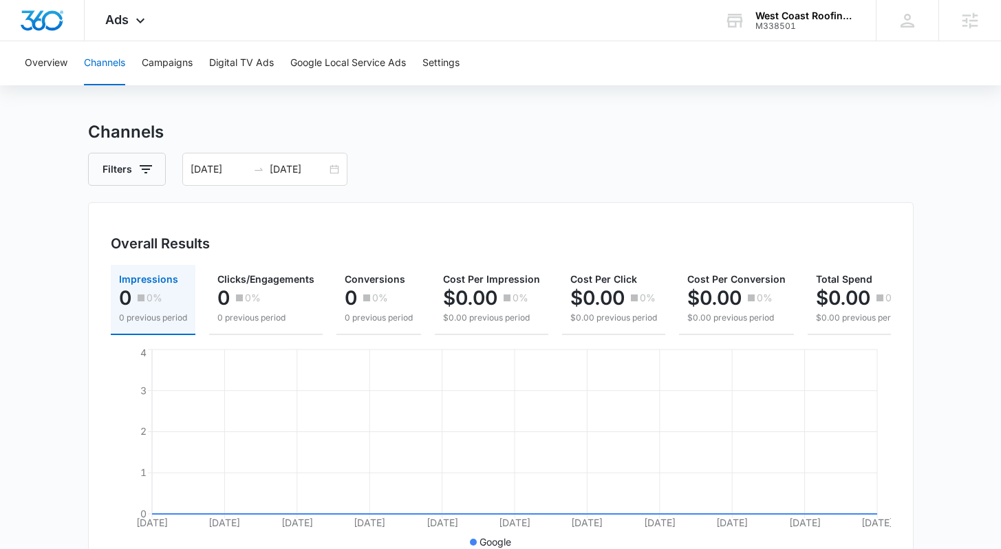
click at [557, 139] on h3 "Channels" at bounding box center [500, 132] width 825 height 25
click at [171, 64] on button "Campaigns" at bounding box center [167, 63] width 51 height 44
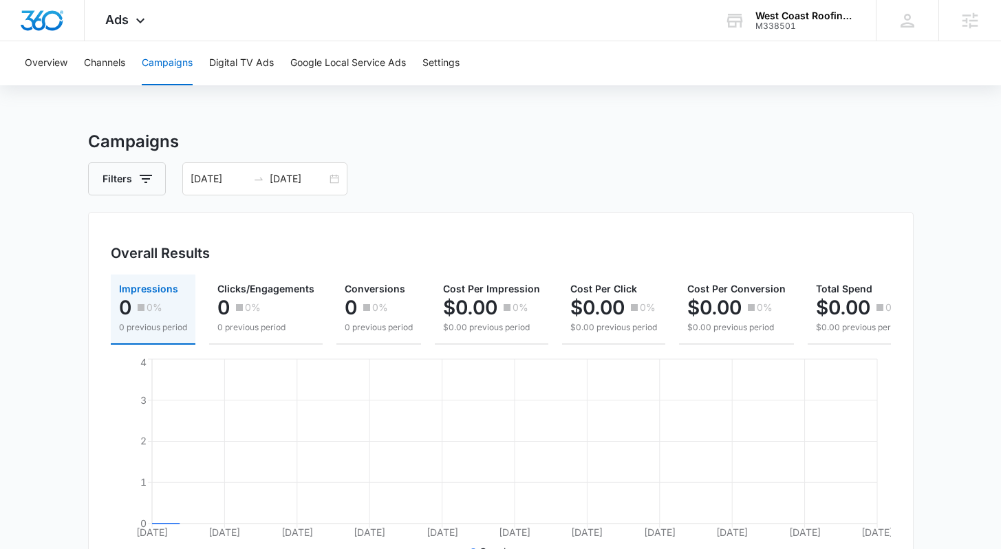
click at [60, 239] on main "Campaigns Filters 09/06/2025 10/06/2025 Overall Results Impressions 0 0% 0 prev…" at bounding box center [500, 554] width 1001 height 851
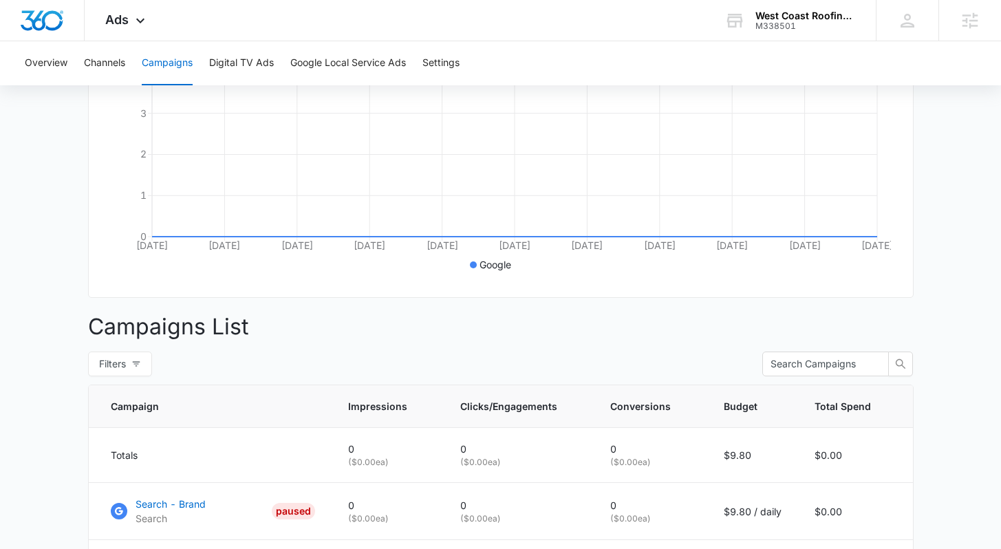
scroll to position [210, 0]
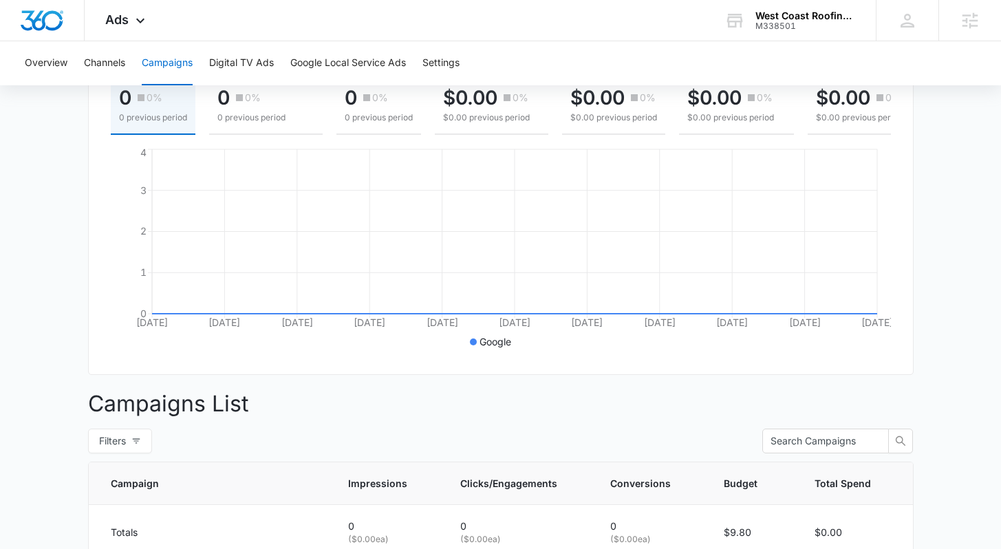
click at [52, 239] on main "Campaigns Filters 09/06/2025 10/06/2025 Overall Results Impressions 0 0% 0 prev…" at bounding box center [500, 345] width 1001 height 851
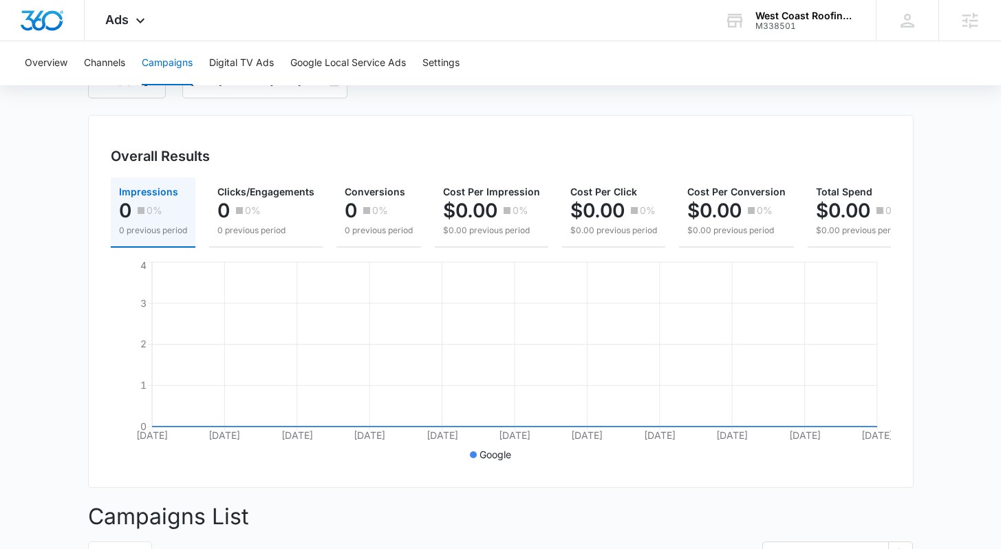
scroll to position [0, 0]
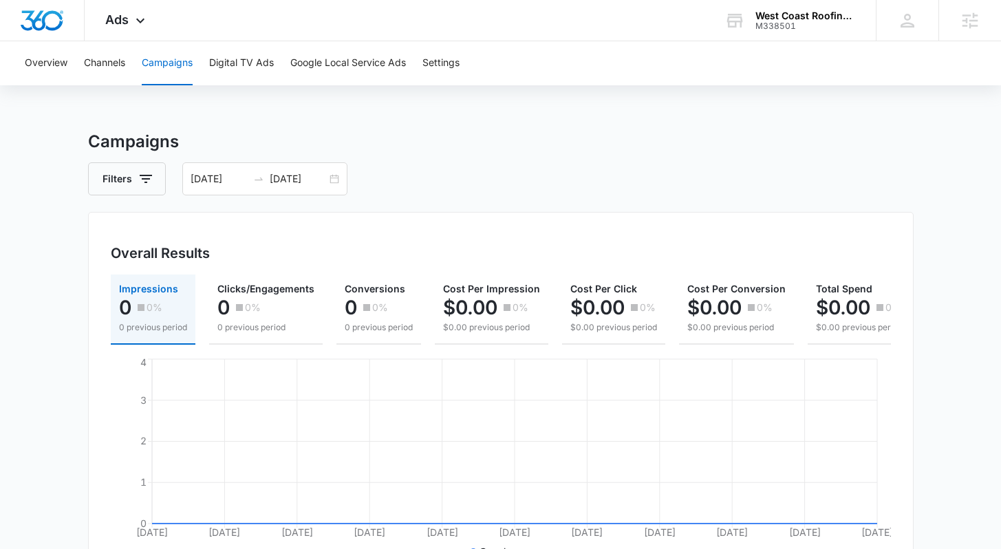
click at [72, 168] on main "Campaigns Filters 09/06/2025 10/06/2025 Overall Results Impressions 0 0% 0 prev…" at bounding box center [500, 554] width 1001 height 851
click at [58, 109] on div "Overview Channels Campaigns Digital TV Ads Google Local Service Ads Settings Ca…" at bounding box center [500, 510] width 1001 height 939
click at [56, 83] on button "Overview" at bounding box center [46, 63] width 43 height 44
click at [46, 23] on img "Dashboard" at bounding box center [42, 20] width 44 height 21
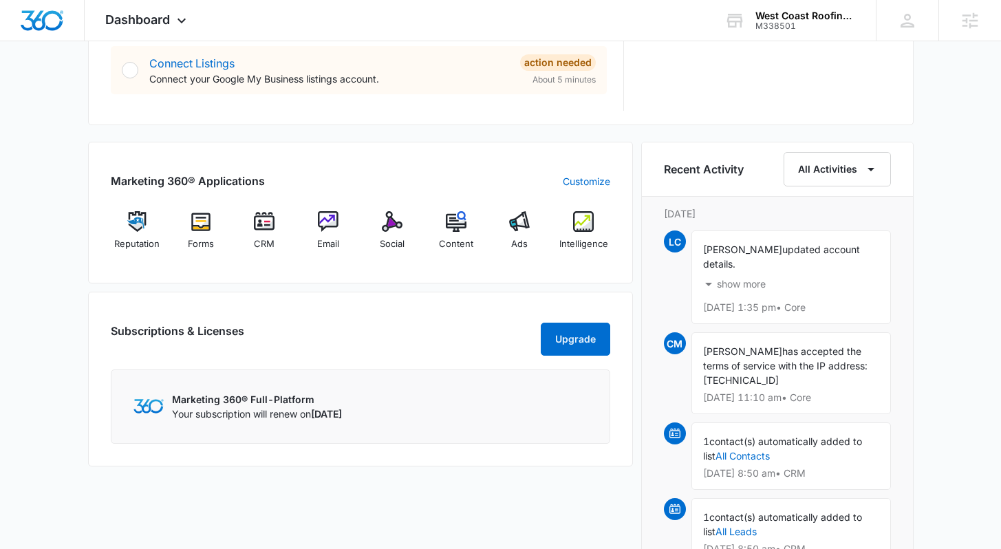
scroll to position [813, 0]
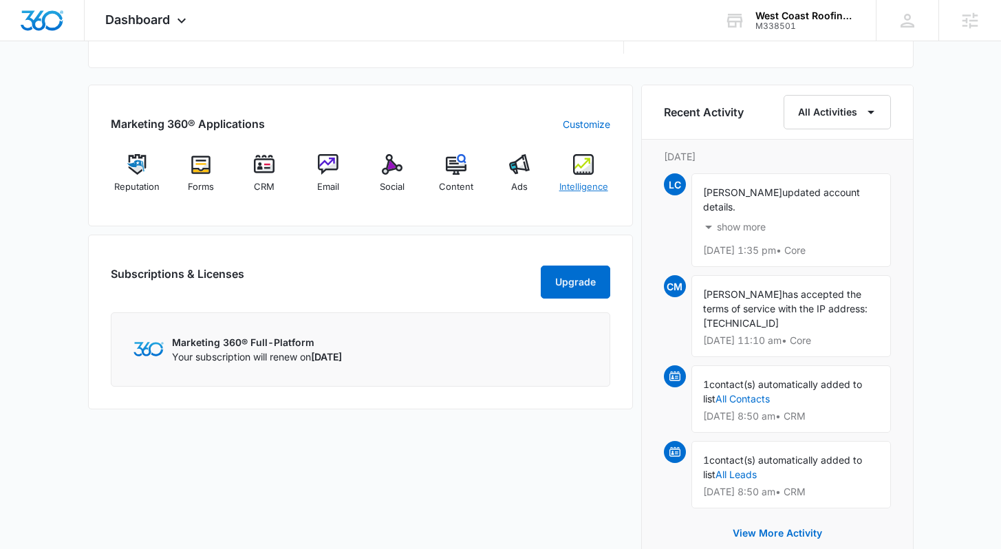
click at [583, 186] on span "Intelligence" at bounding box center [583, 187] width 49 height 14
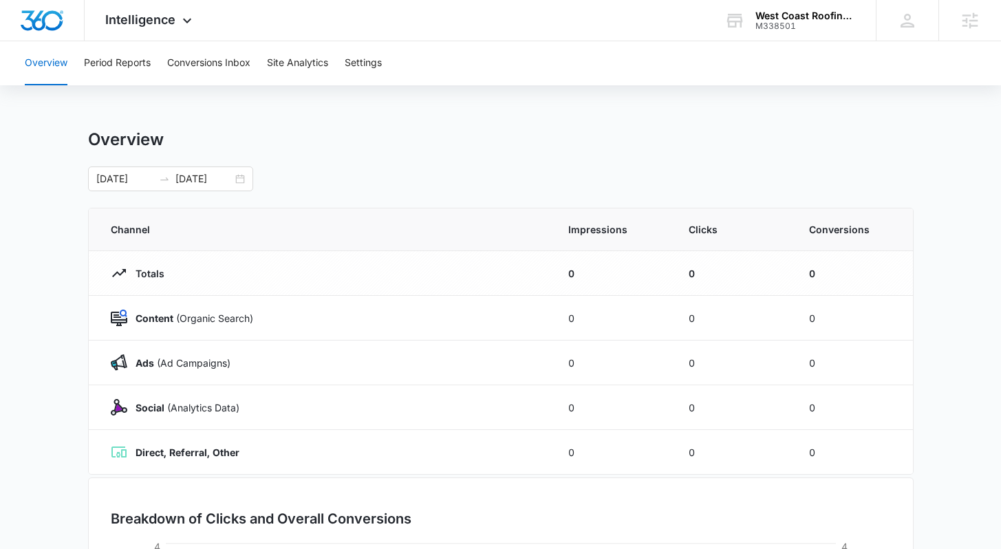
click at [939, 204] on main "Overview 09/06/2025 10/06/2025 Channel Impressions Clicks Conversions Totals 0 …" at bounding box center [500, 490] width 1001 height 722
click at [939, 209] on main "Overview 09/06/2025 10/06/2025 Channel Impressions Clicks Conversions Totals 0 …" at bounding box center [500, 490] width 1001 height 722
click at [54, 215] on main "Overview 09/06/2025 10/06/2025 Channel Impressions Clicks Conversions Totals 0 …" at bounding box center [500, 490] width 1001 height 722
click at [238, 178] on div "09/06/2025 10/06/2025" at bounding box center [170, 178] width 165 height 25
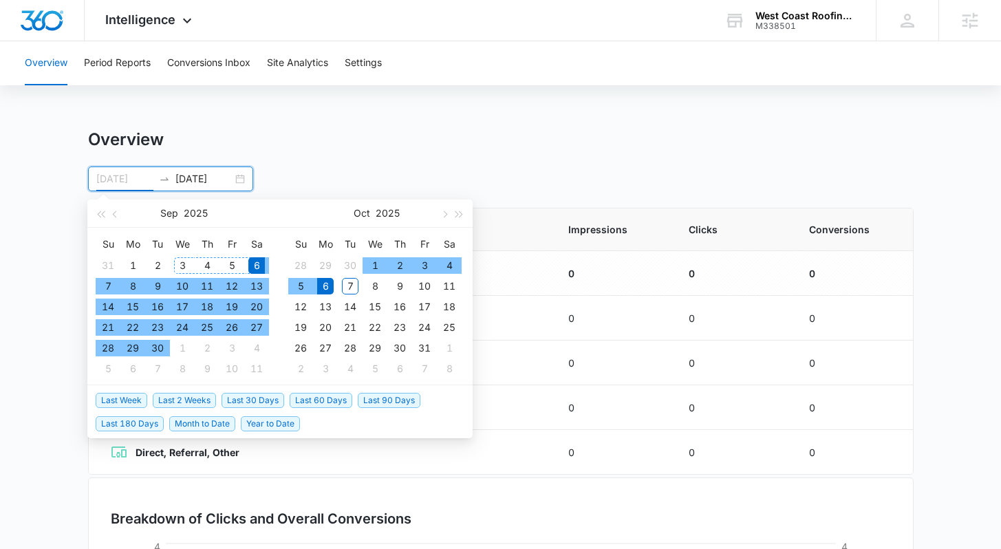
type input "09/06/2025"
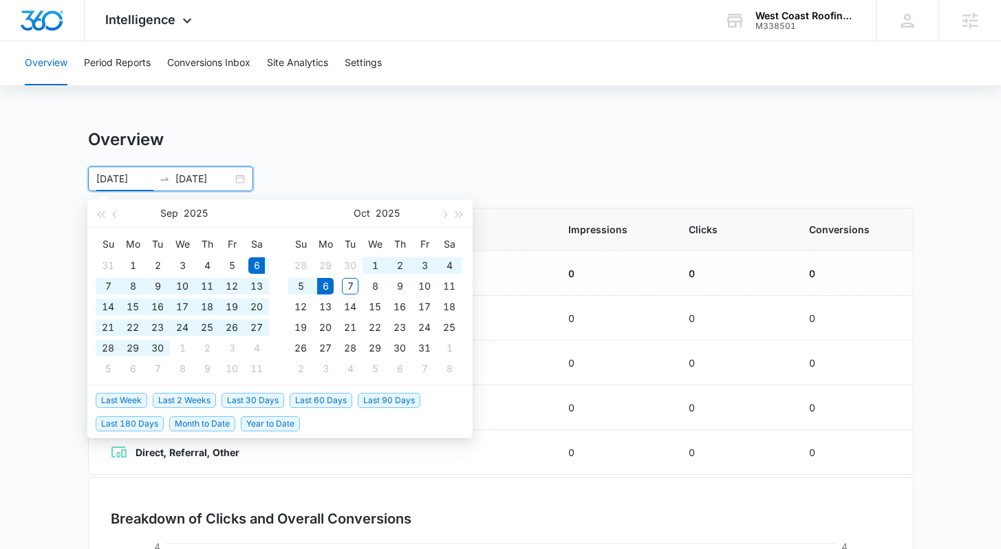
click at [419, 142] on div "Overview" at bounding box center [500, 139] width 825 height 21
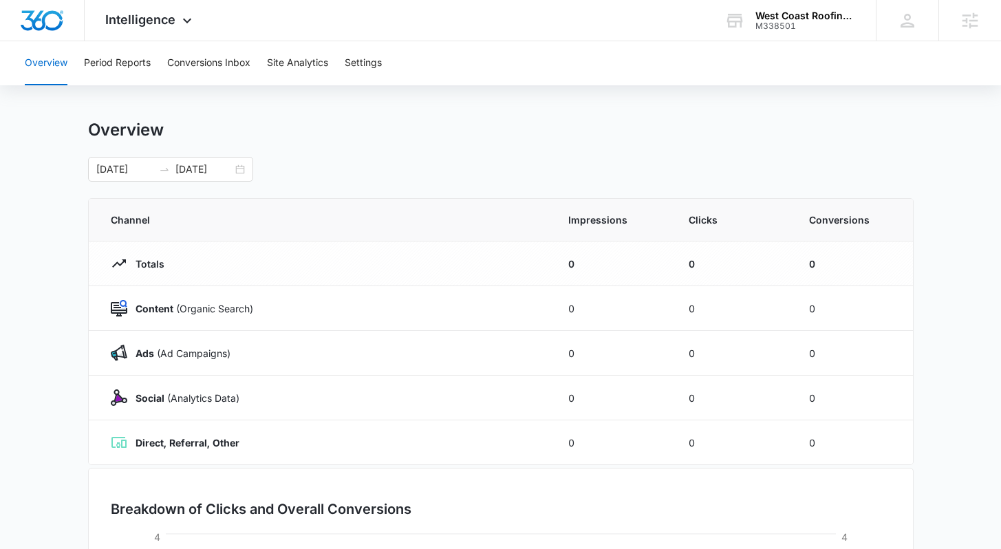
scroll to position [24, 0]
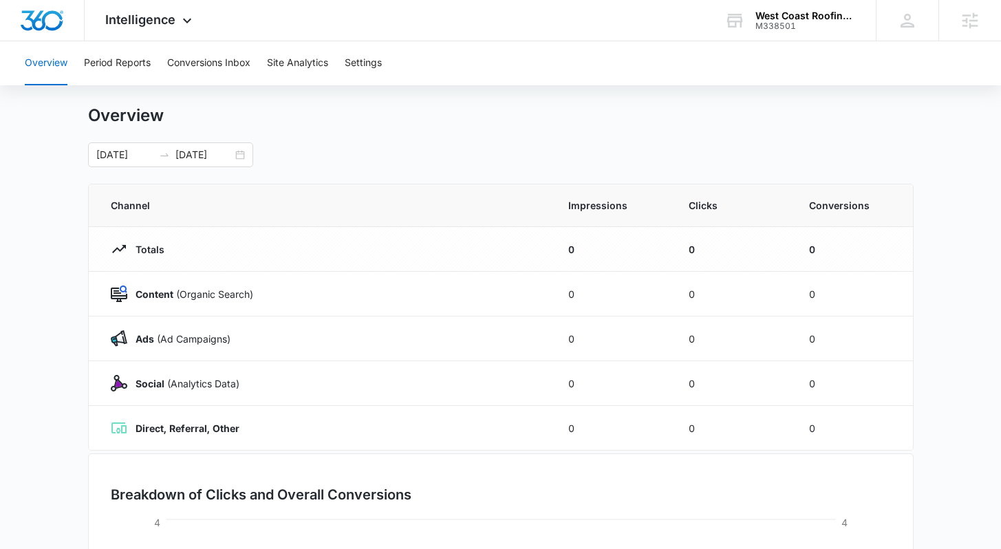
click at [932, 221] on main "Overview 09/06/2025 10/06/2025 Sep 2025 Su Mo Tu We Th Fr Sa 31 1 2 3 4 5 6 7 8…" at bounding box center [500, 466] width 1001 height 722
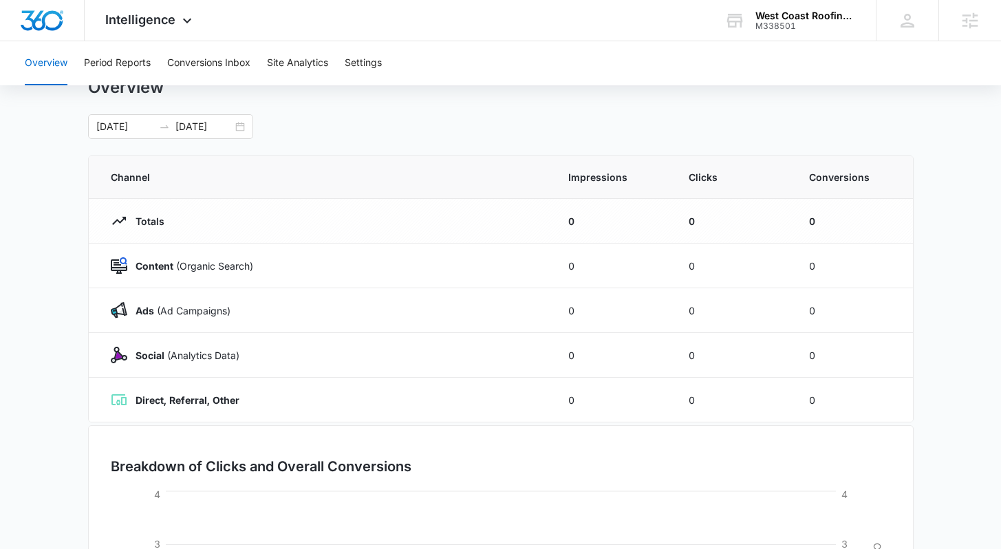
scroll to position [65, 0]
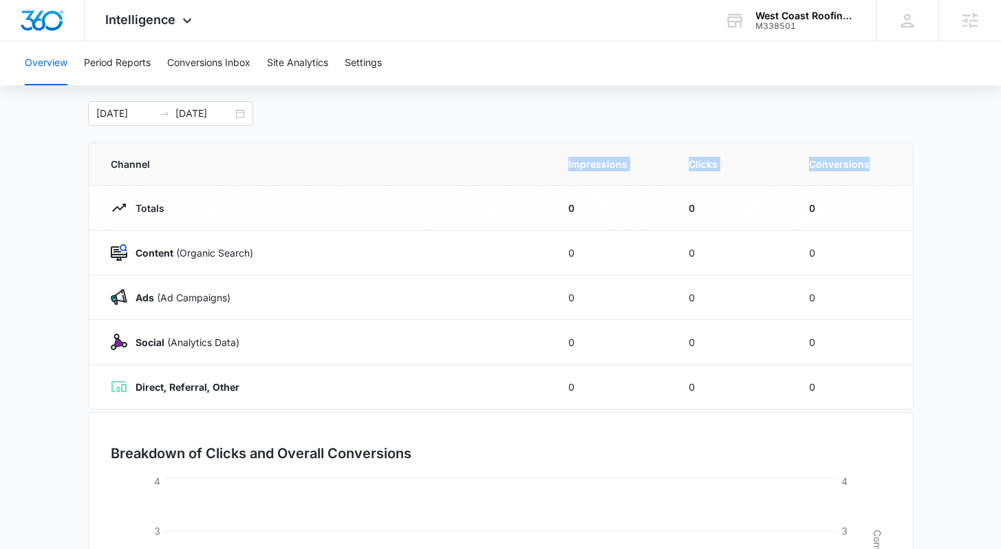
drag, startPoint x: 563, startPoint y: 166, endPoint x: 884, endPoint y: 176, distance: 320.6
click at [884, 176] on tr "Channel Impressions Clicks Conversions" at bounding box center [501, 164] width 824 height 43
click at [888, 155] on th "Conversions" at bounding box center [852, 164] width 120 height 43
drag, startPoint x: 631, startPoint y: 161, endPoint x: 565, endPoint y: 153, distance: 65.8
click at [565, 153] on th "Impressions" at bounding box center [611, 164] width 120 height 43
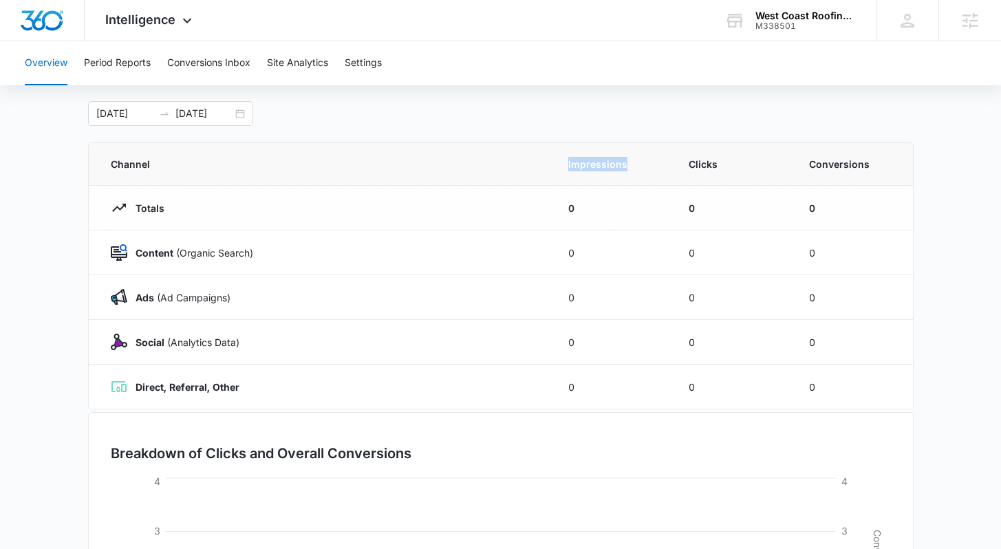
click at [589, 162] on span "Impressions" at bounding box center [611, 164] width 87 height 14
click at [955, 245] on main "Overview 09/06/2025 10/06/2025 Sep 2025 Su Mo Tu We Th Fr Sa 31 1 2 3 4 5 6 7 8…" at bounding box center [500, 425] width 1001 height 722
click at [942, 265] on main "Overview 09/06/2025 10/06/2025 Sep 2025 Su Mo Tu We Th Fr Sa 31 1 2 3 4 5 6 7 8…" at bounding box center [500, 425] width 1001 height 722
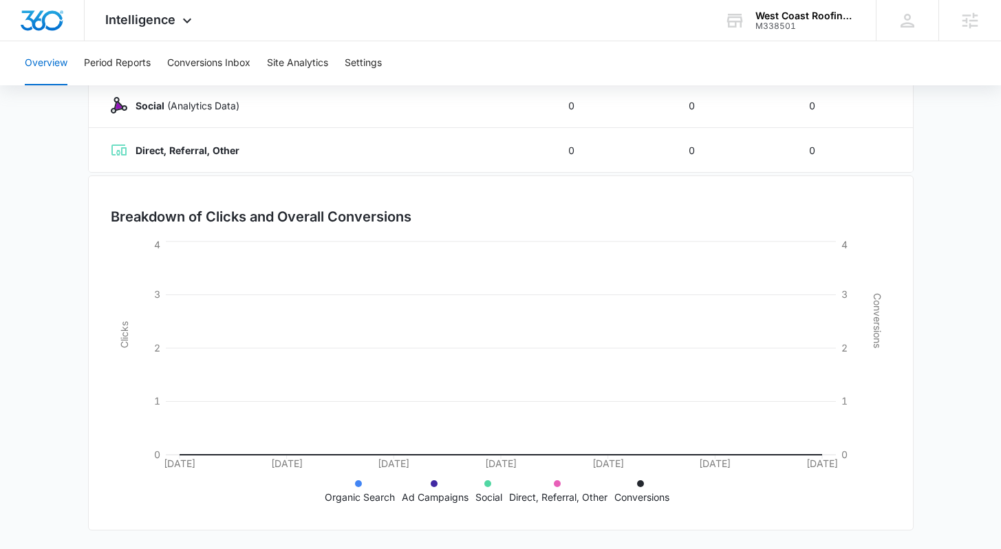
scroll to position [303, 0]
click at [936, 333] on main "Overview 09/06/2025 10/06/2025 Sep 2025 Su Mo Tu We Th Fr Sa 31 1 2 3 4 5 6 7 8…" at bounding box center [500, 188] width 1001 height 722
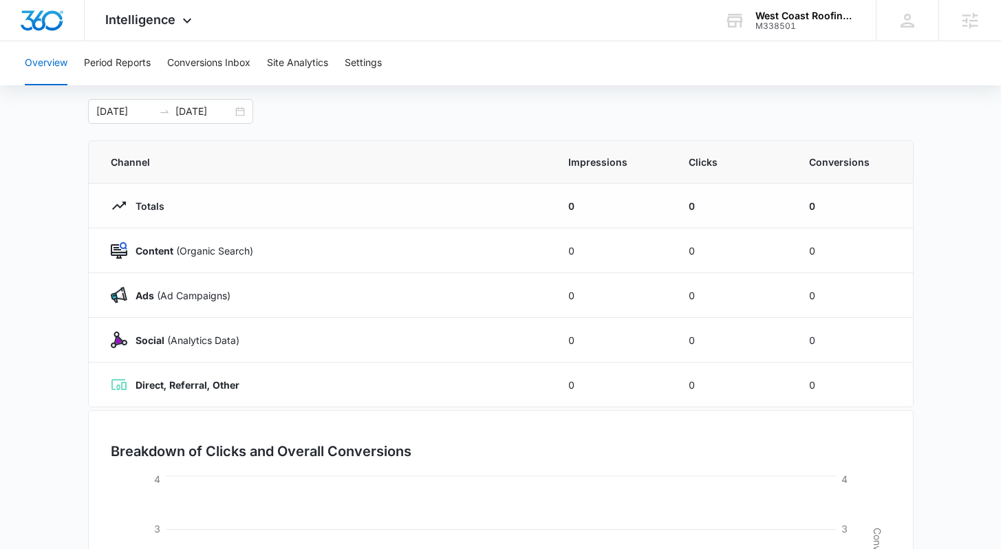
scroll to position [0, 0]
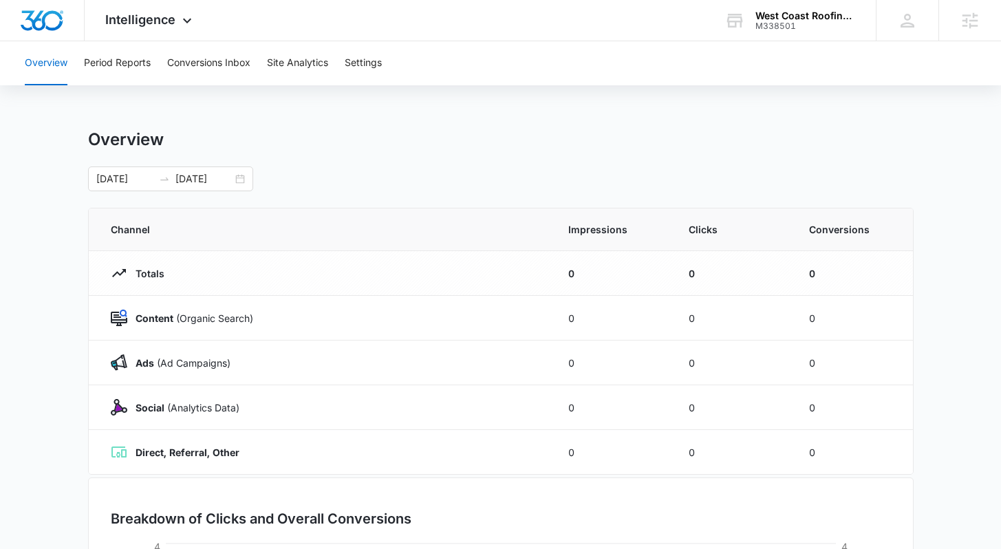
click at [553, 167] on div "09/06/2025 10/06/2025 Sep 2025 Su Mo Tu We Th Fr Sa 31 1 2 3 4 5 6 7 8 9 10 11 …" at bounding box center [500, 178] width 825 height 25
click at [135, 66] on button "Period Reports" at bounding box center [117, 63] width 67 height 44
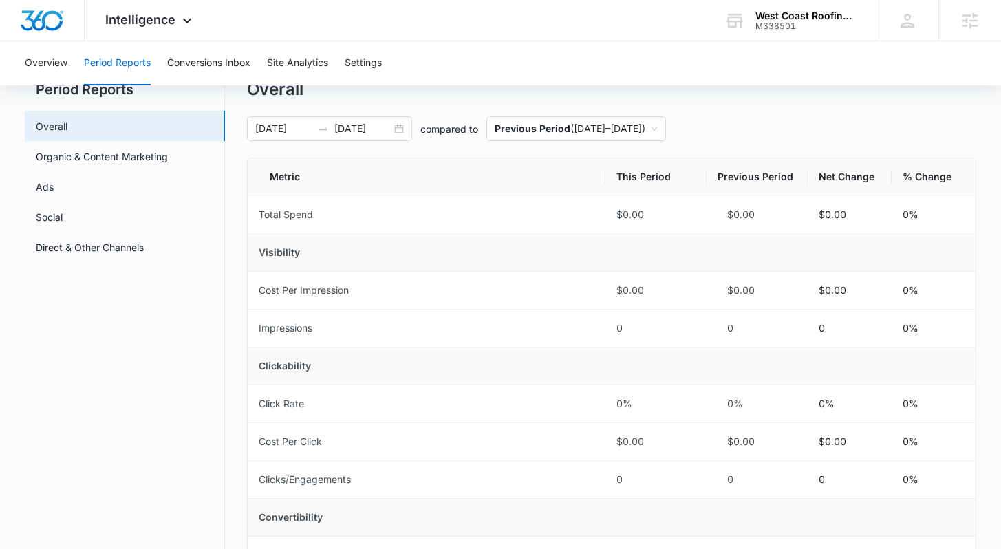
scroll to position [52, 0]
click at [400, 127] on div "09/06/2025 10/06/2025" at bounding box center [329, 127] width 165 height 25
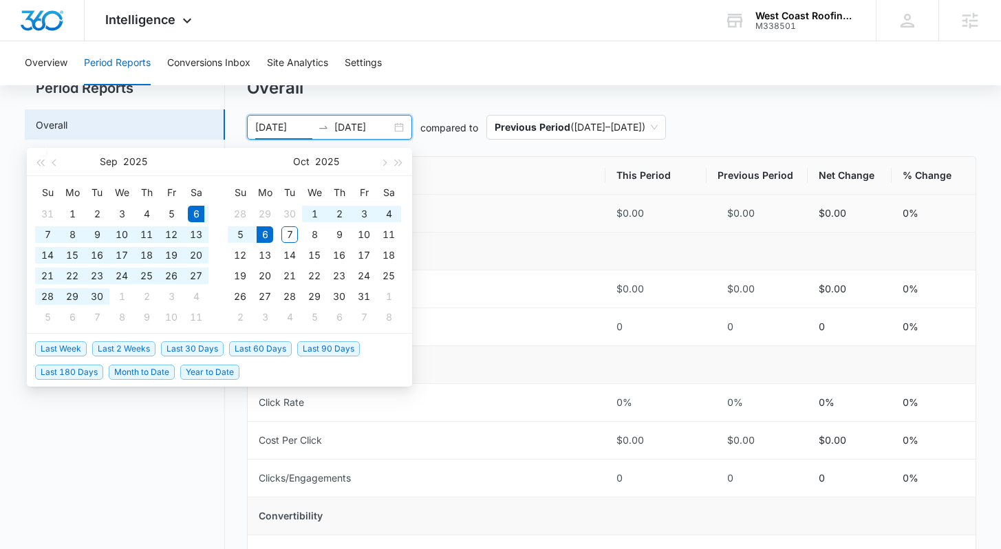
type input "09/06/2025"
click at [758, 120] on div "09/06/2025 10/06/2025 compared to Previous Period ( 08/06/2025 – 09/05/2025 )" at bounding box center [611, 127] width 728 height 25
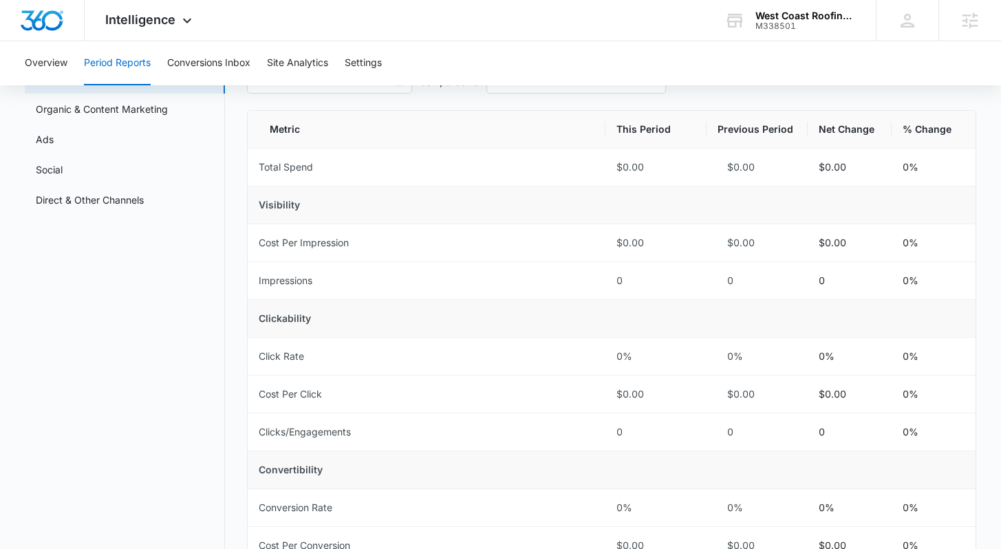
scroll to position [0, 0]
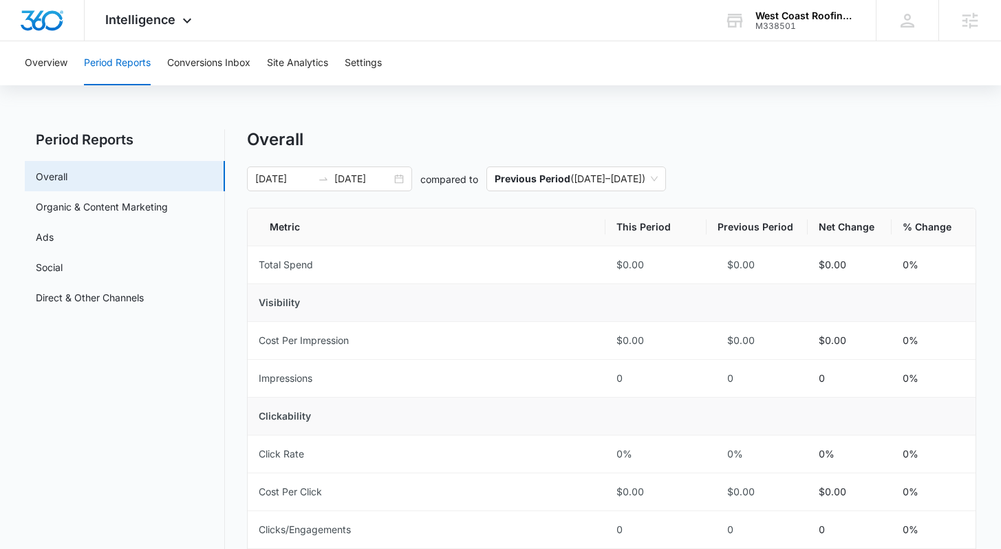
click at [303, 68] on button "Site Analytics" at bounding box center [297, 63] width 61 height 44
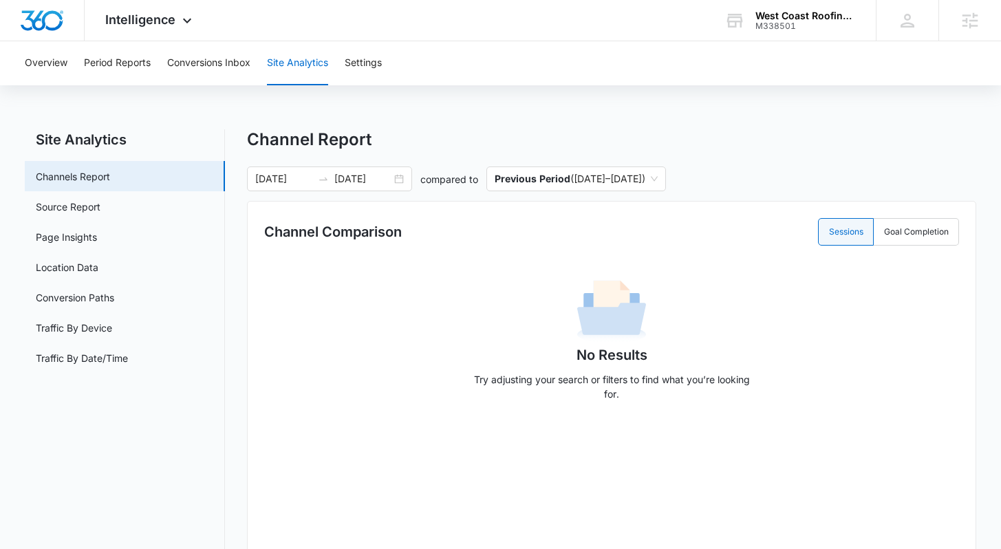
click at [237, 202] on div "Site Analytics Channels Report Source Report Page Insights Location Data Conver…" at bounding box center [500, 459] width 950 height 660
click at [85, 242] on link "Page Insights" at bounding box center [66, 237] width 61 height 14
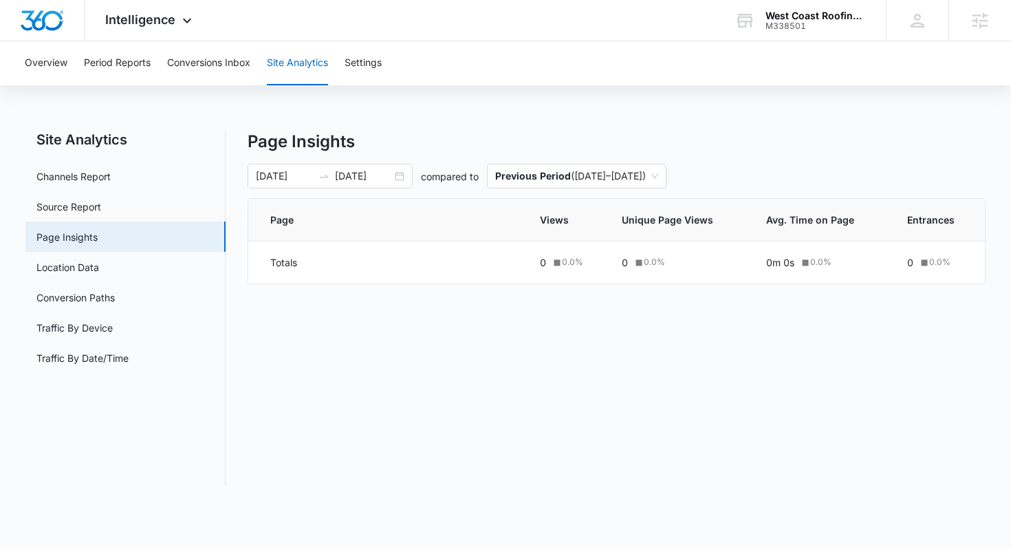
click at [257, 346] on div "Page Insights 09/06/2025 10/06/2025 compared to Previous Period ( 08/06/2025 – …" at bounding box center [617, 307] width 739 height 357
click at [254, 338] on div "Page Insights 09/06/2025 10/06/2025 compared to Previous Period ( 08/06/2025 – …" at bounding box center [617, 307] width 739 height 357
click at [241, 339] on div "Site Analytics Channels Report Source Report Page Insights Location Data Conver…" at bounding box center [505, 307] width 961 height 357
click at [54, 63] on button "Overview" at bounding box center [46, 63] width 43 height 44
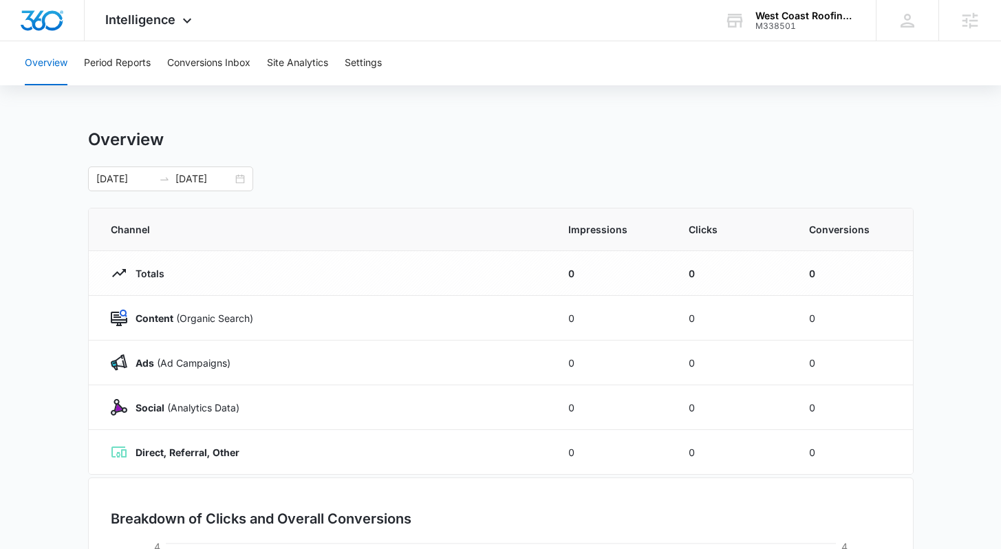
click at [344, 146] on div "Overview" at bounding box center [500, 139] width 825 height 21
click at [349, 136] on div "Overview" at bounding box center [500, 139] width 825 height 21
click at [54, 26] on img "Dashboard" at bounding box center [42, 20] width 44 height 21
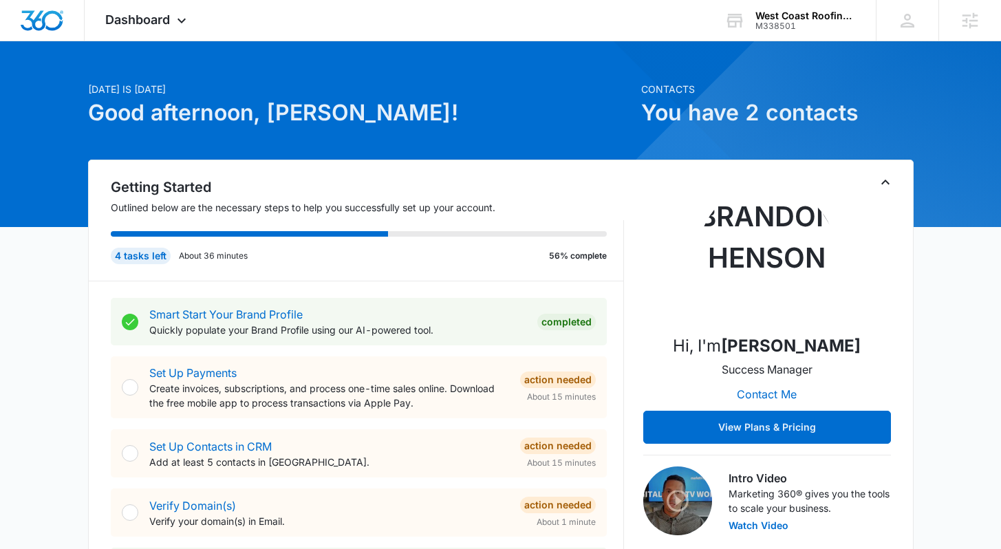
scroll to position [98, 0]
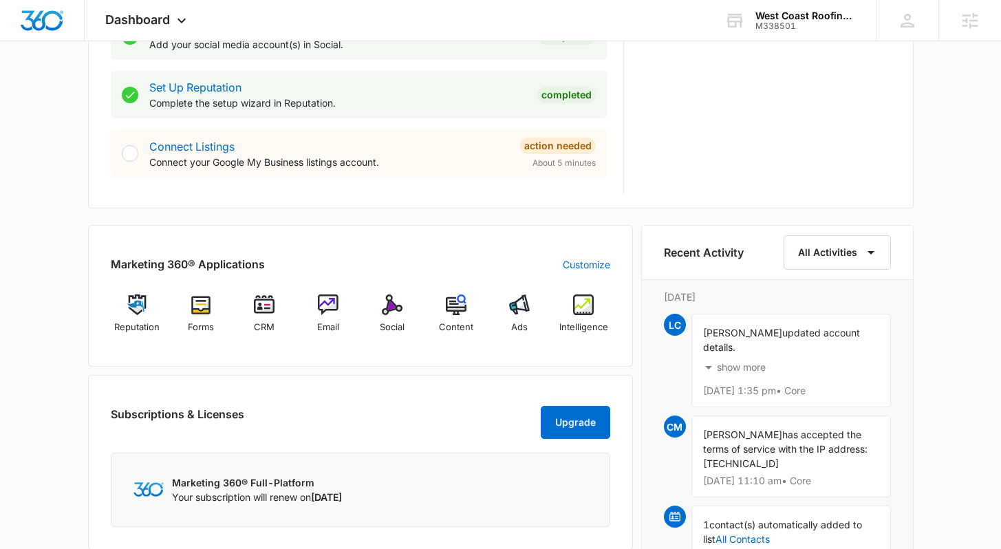
scroll to position [680, 0]
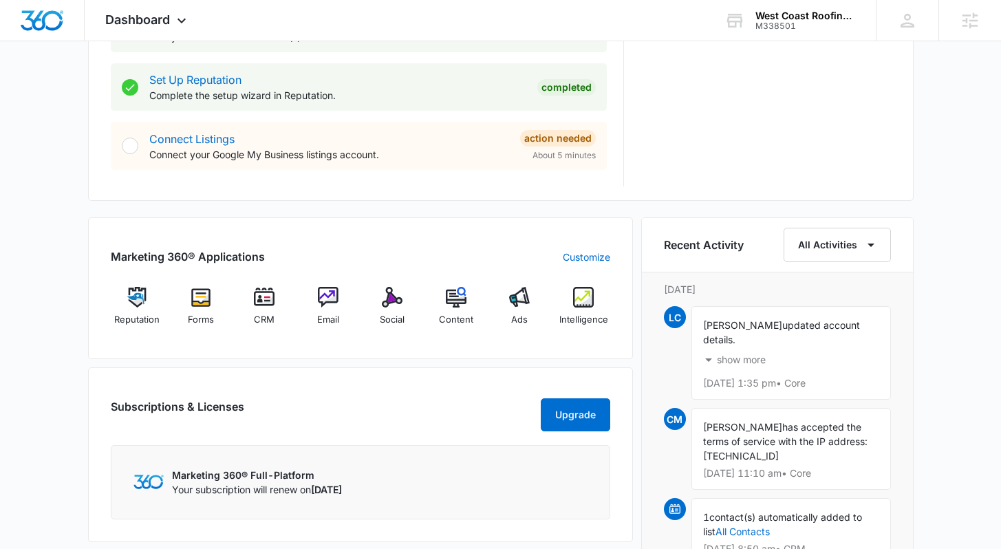
click at [957, 311] on div "Today is Tuesday, October 7th Good afternoon, Lindsey! Contacts You have 2 cont…" at bounding box center [500, 172] width 1001 height 1589
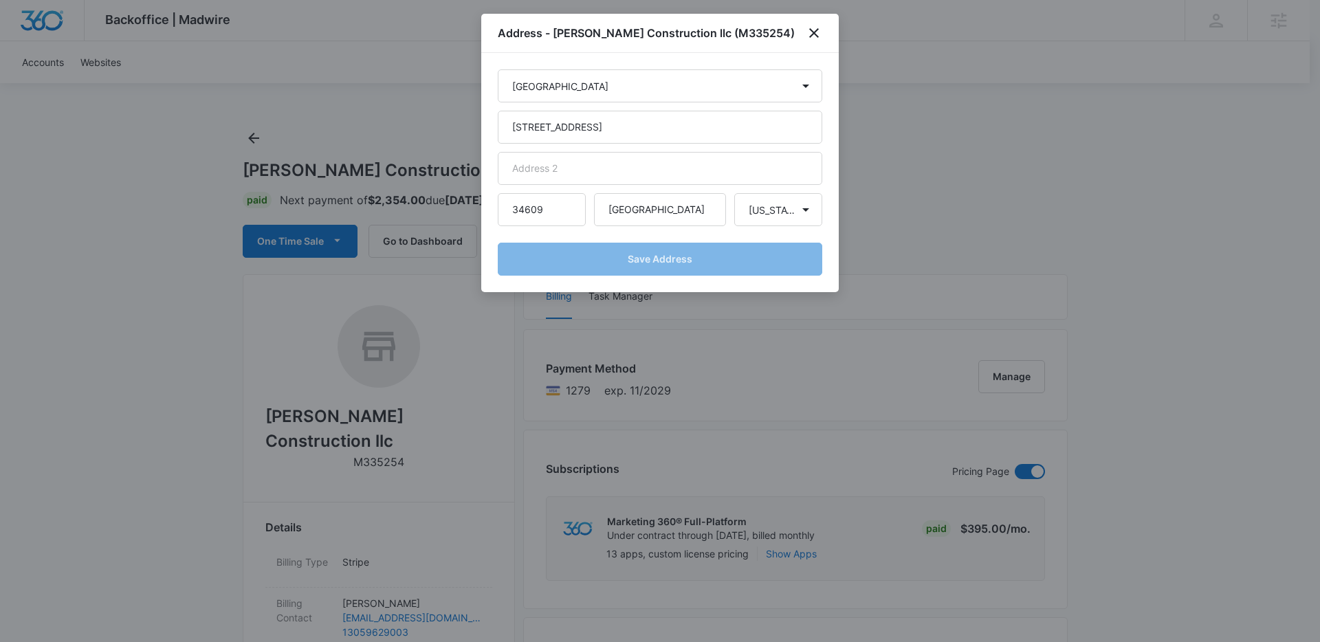
select select "US"
select select "FL"
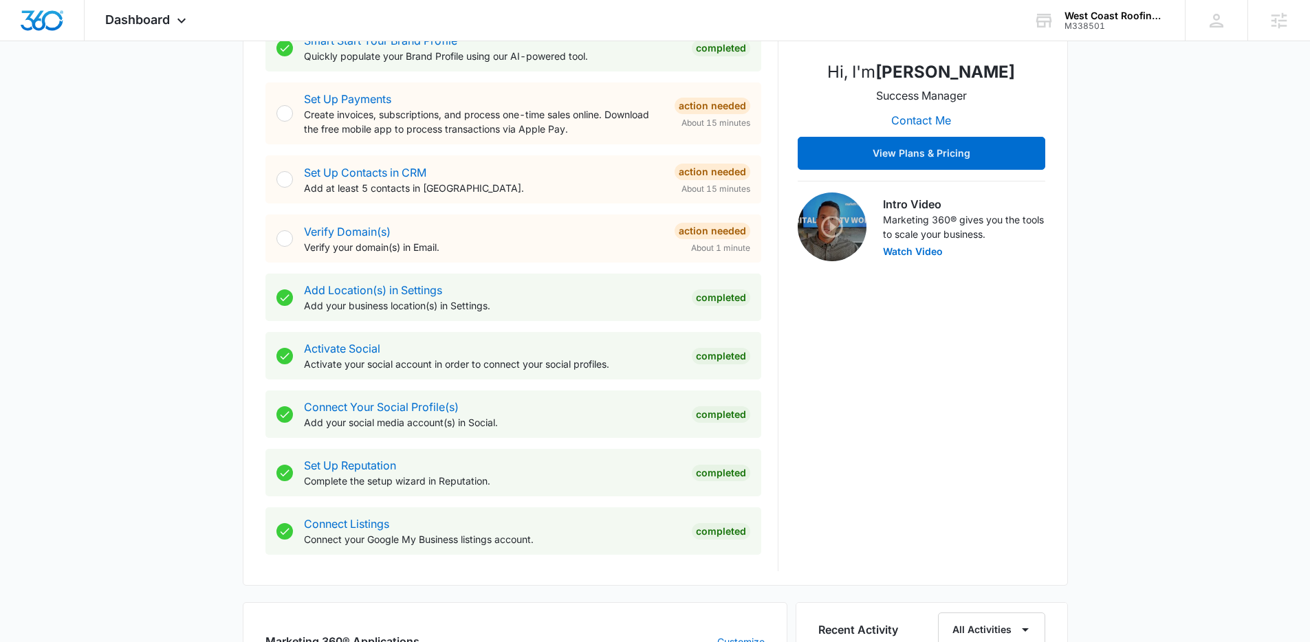
scroll to position [273, 0]
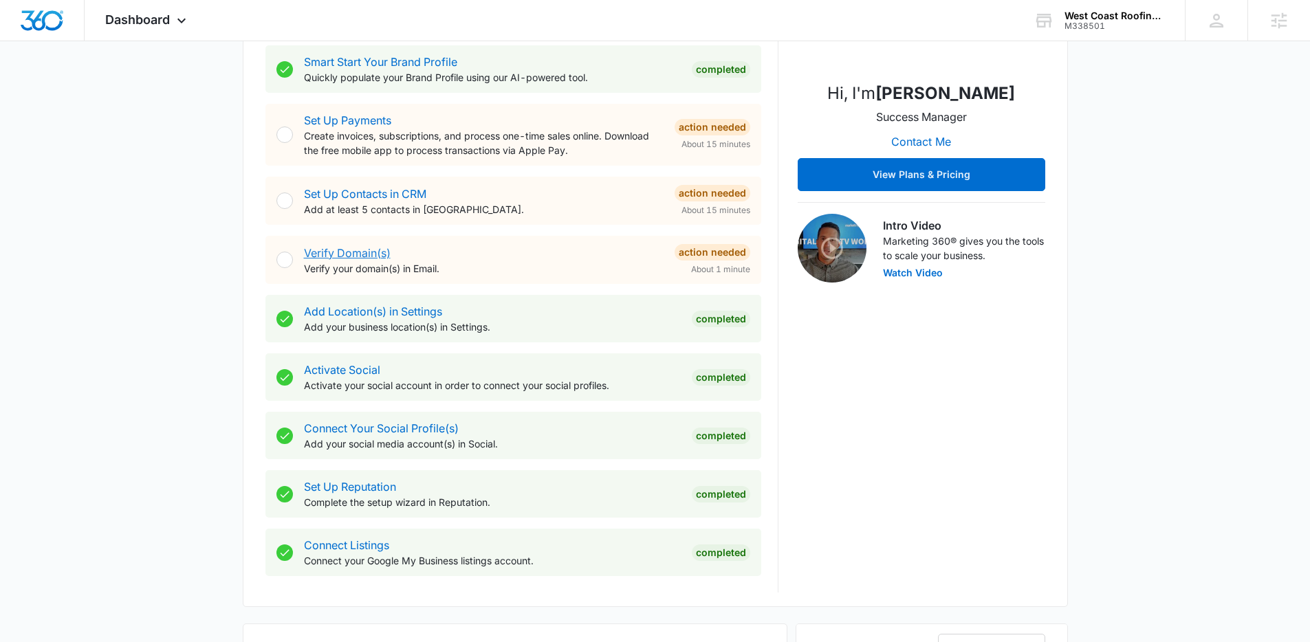
click at [353, 250] on link "Verify Domain(s)" at bounding box center [347, 253] width 87 height 14
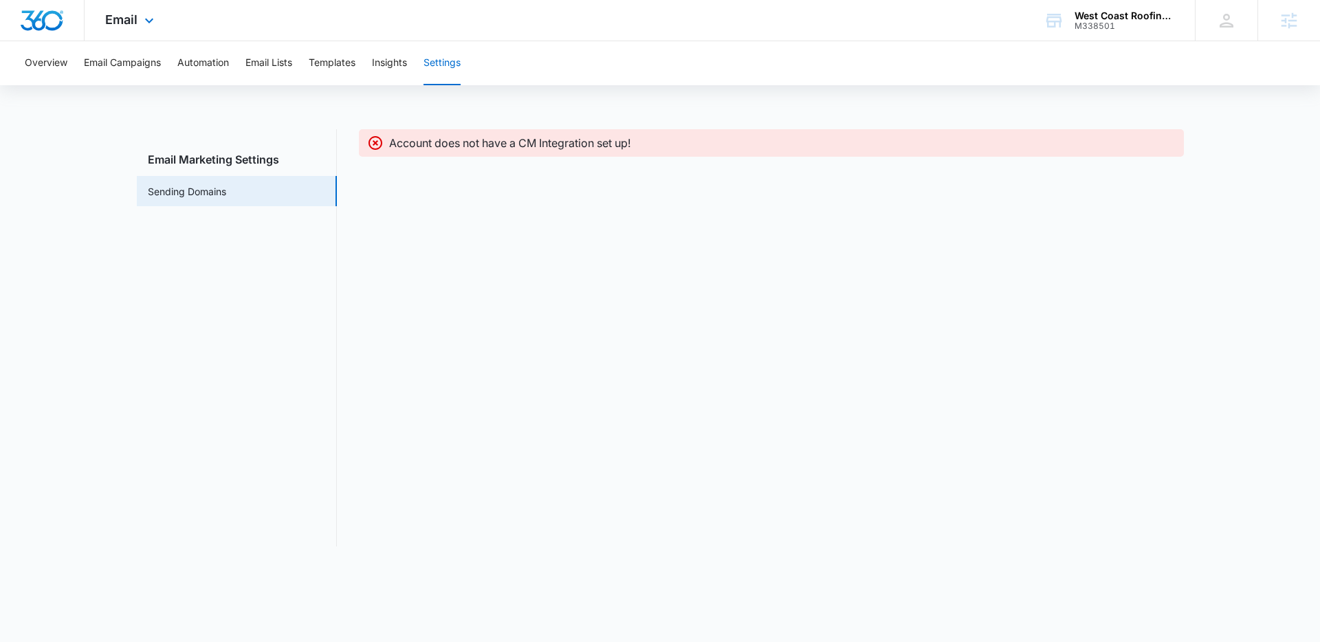
click at [54, 17] on img "Dashboard" at bounding box center [42, 20] width 44 height 21
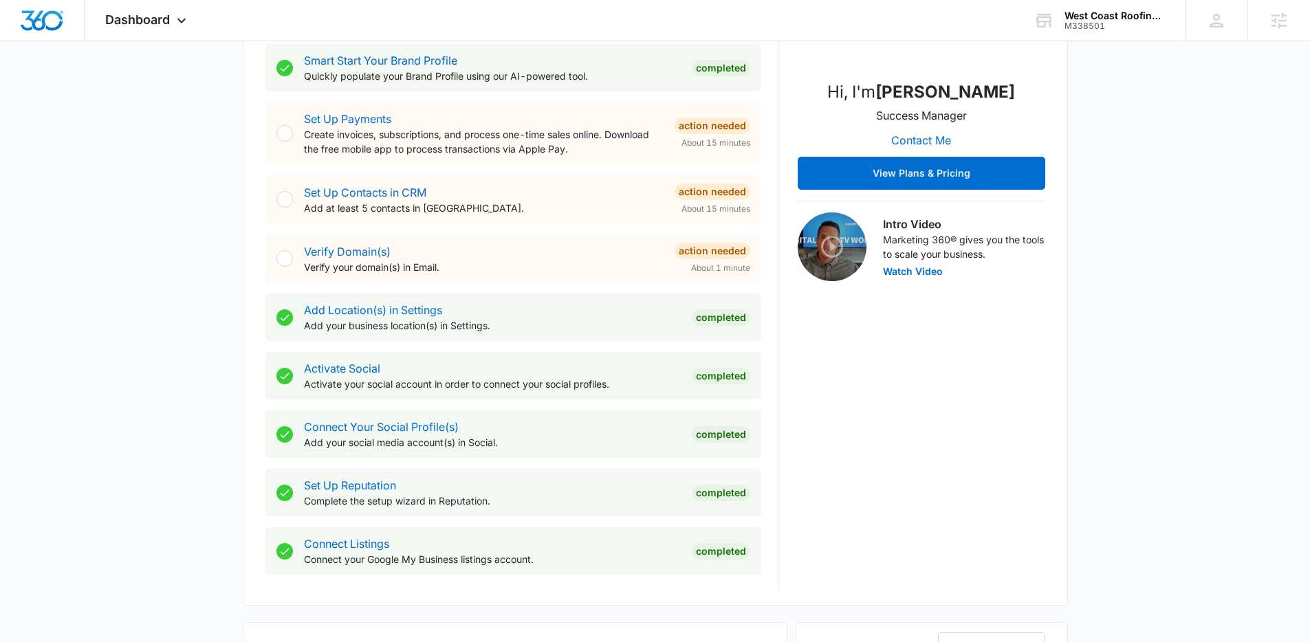
scroll to position [452, 0]
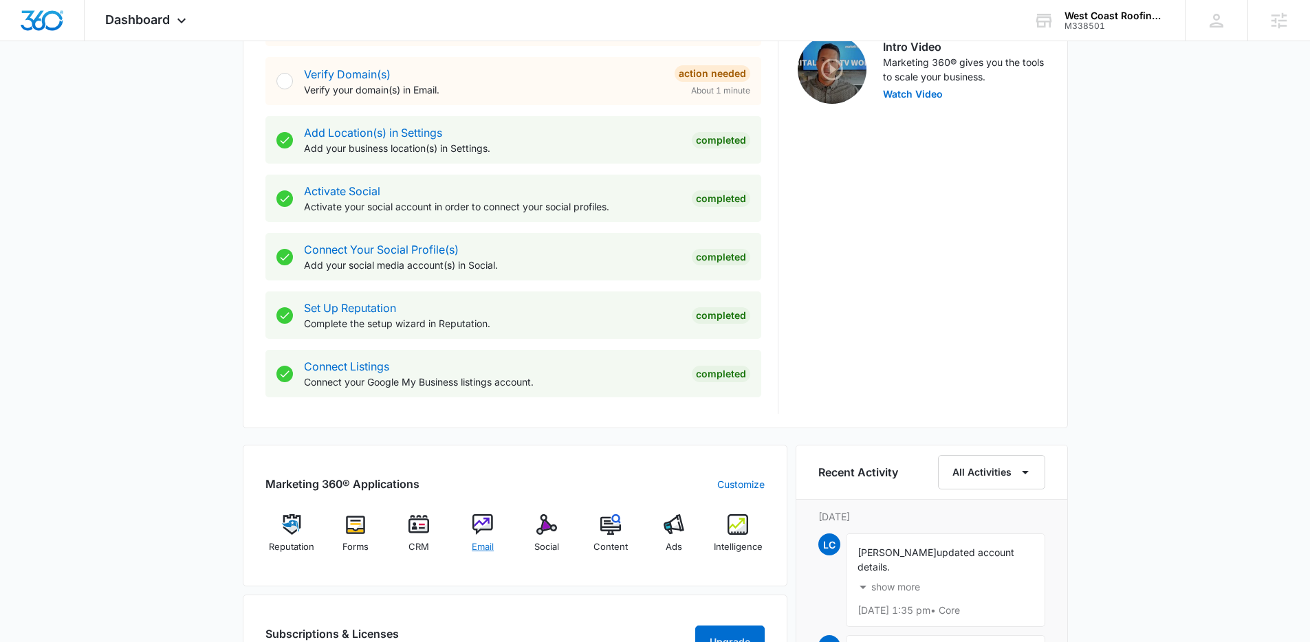
click at [483, 524] on img at bounding box center [482, 524] width 21 height 21
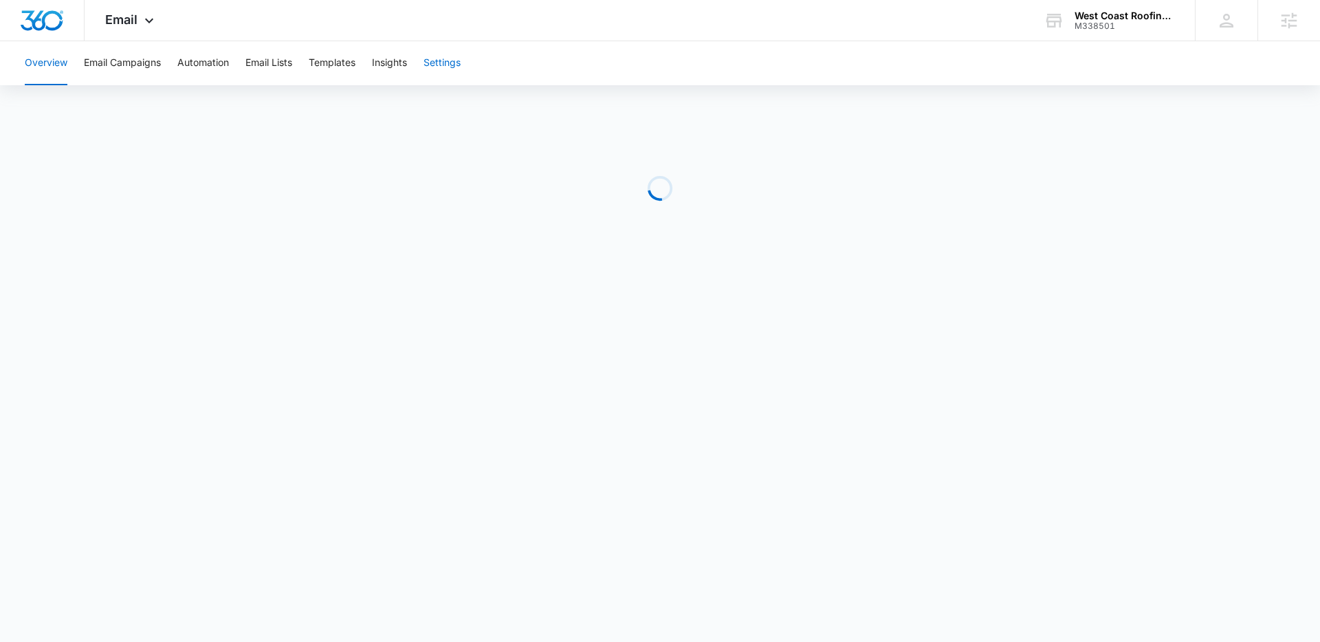
click at [461, 56] on button "Settings" at bounding box center [442, 63] width 37 height 44
